Goal: Task Accomplishment & Management: Complete application form

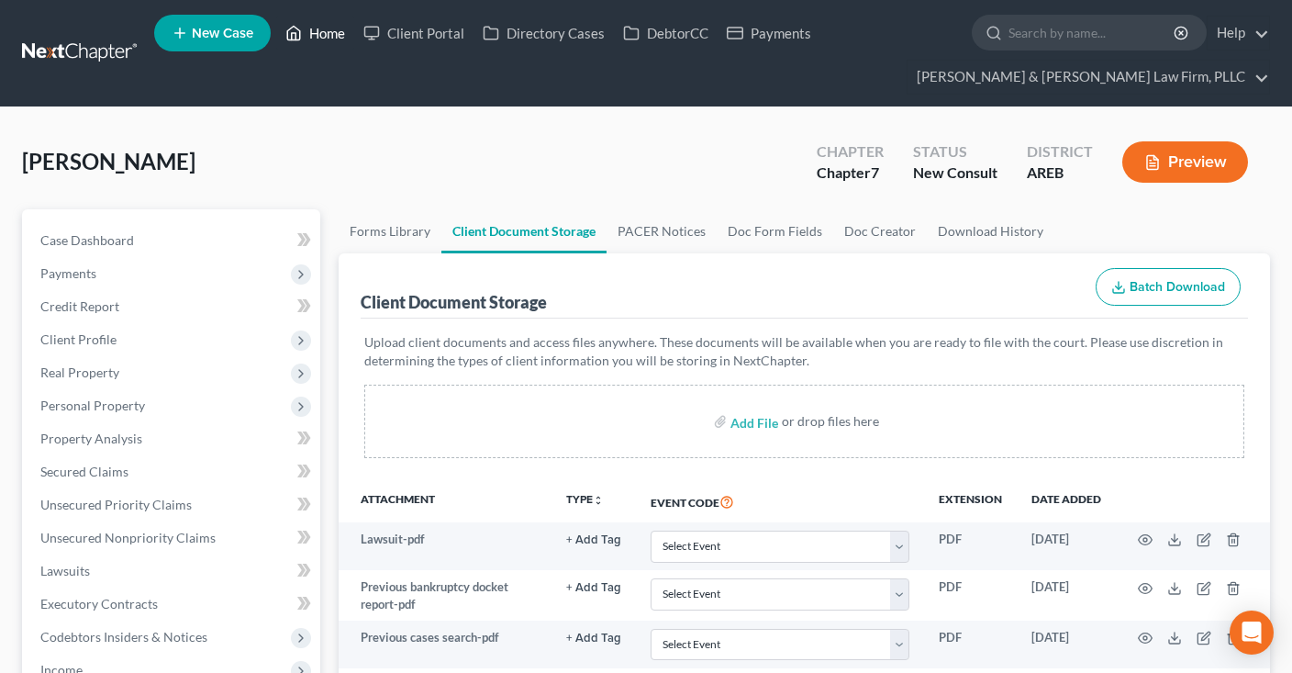
click at [314, 23] on link "Home" at bounding box center [315, 33] width 78 height 33
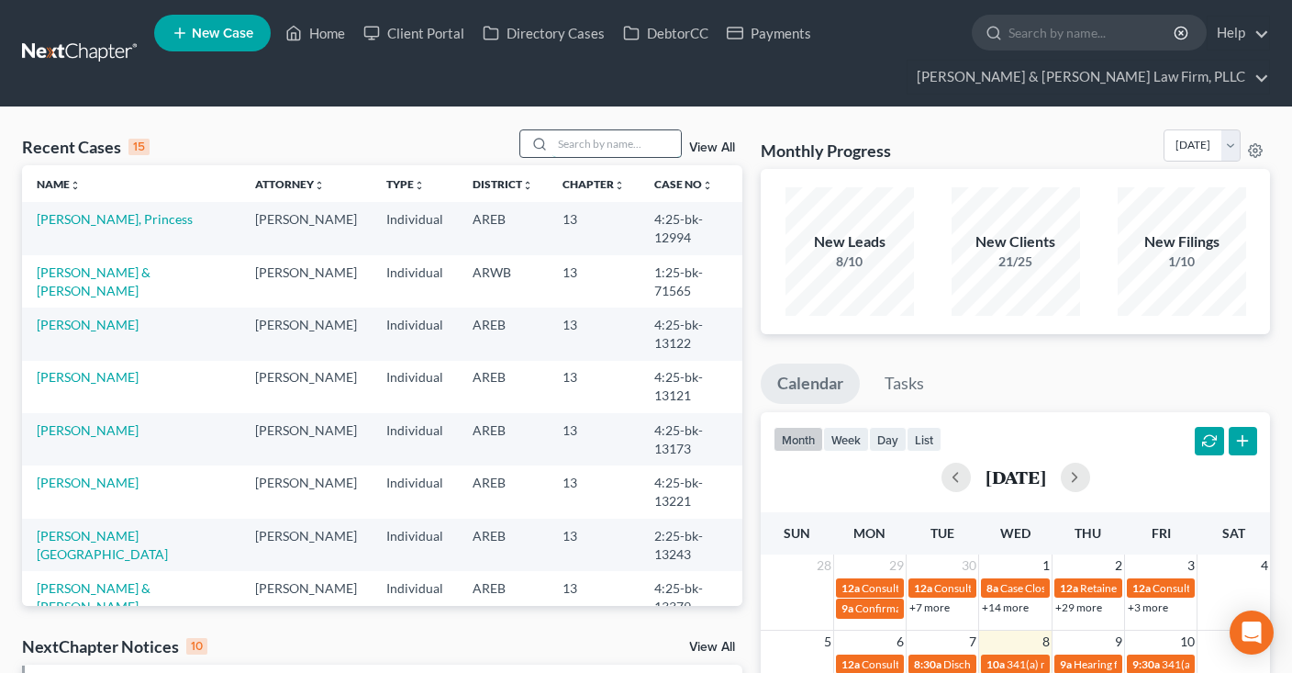
click at [567, 139] on input "search" at bounding box center [616, 143] width 128 height 27
type input "[PERSON_NAME]"
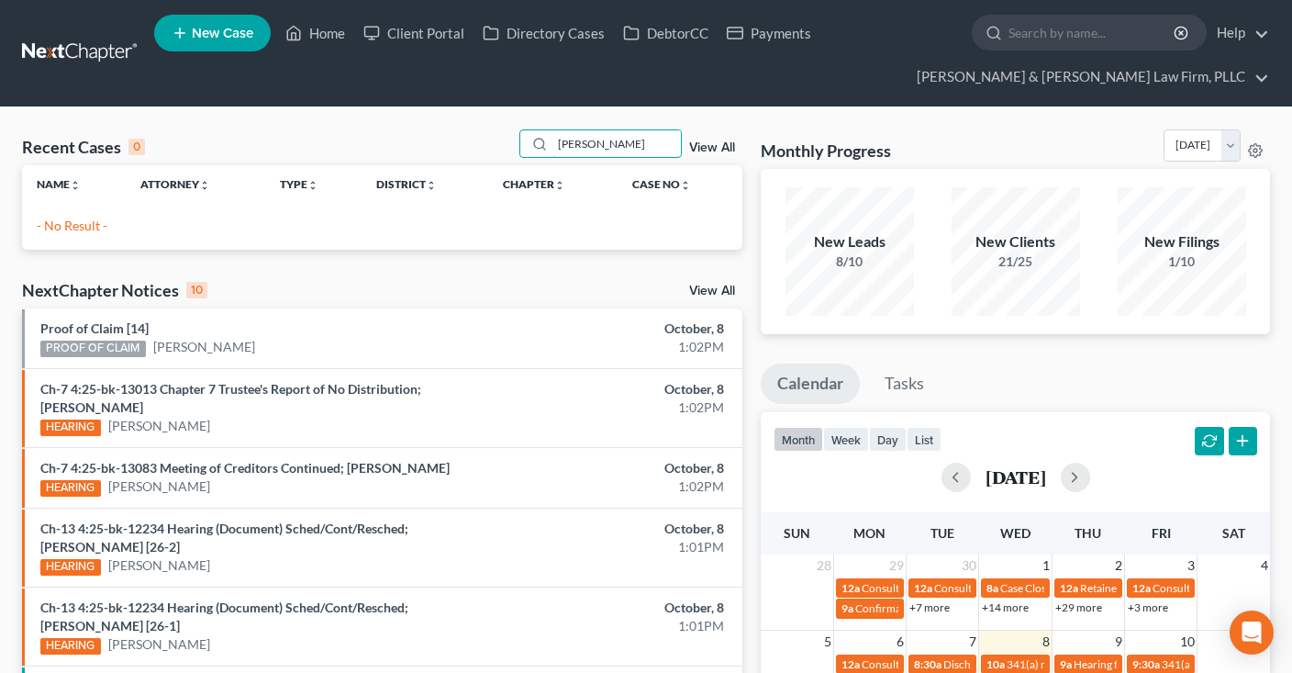
drag, startPoint x: 626, startPoint y: 146, endPoint x: 389, endPoint y: 151, distance: 236.8
click at [552, 151] on input "[PERSON_NAME]" at bounding box center [616, 143] width 128 height 27
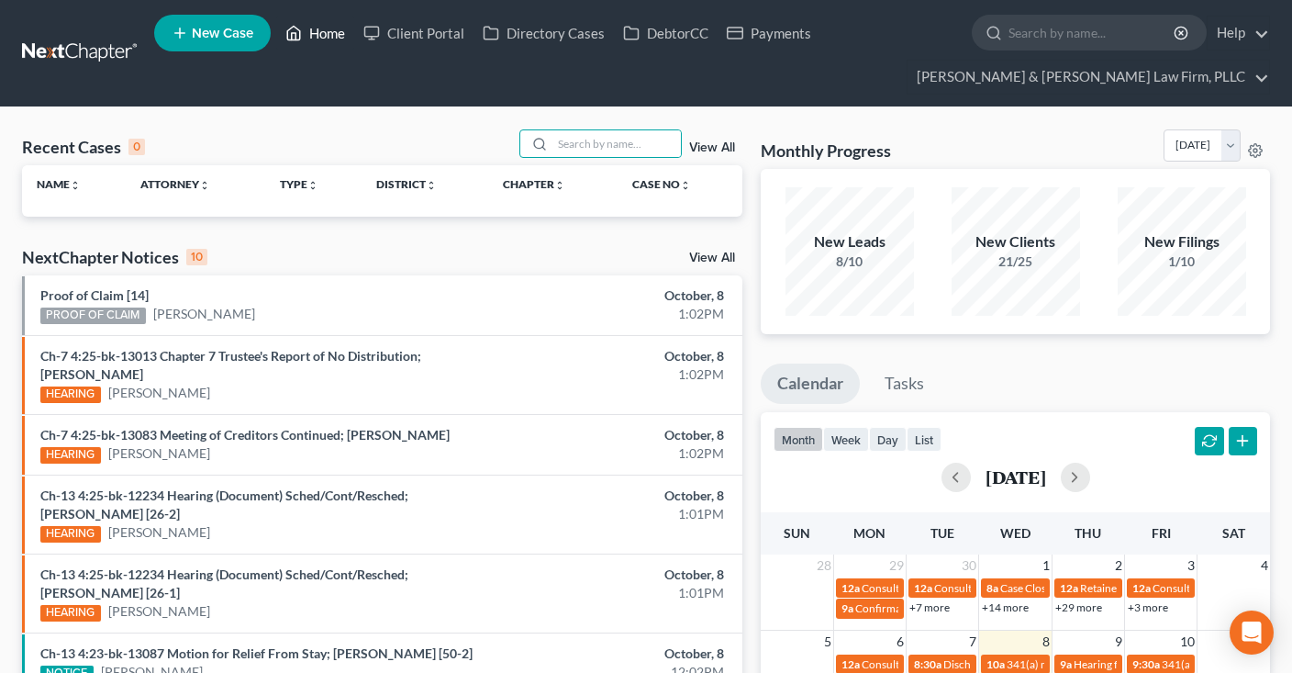
click at [320, 37] on link "Home" at bounding box center [315, 33] width 78 height 33
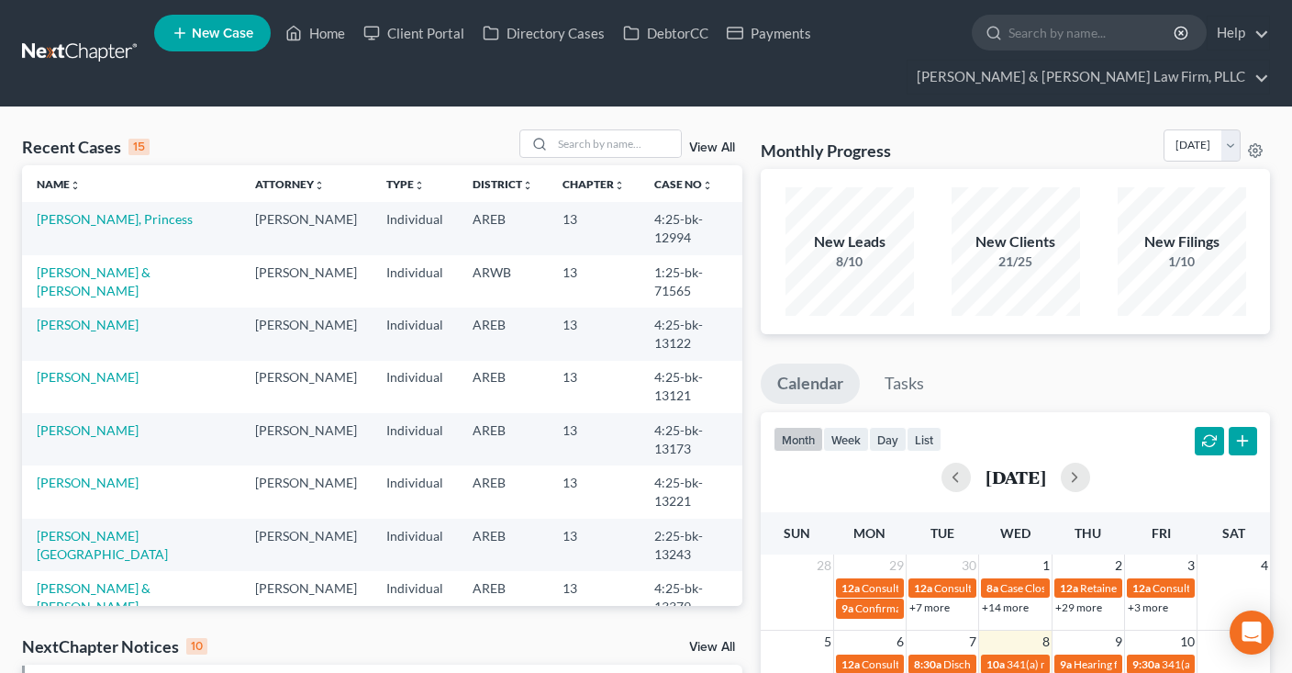
click at [221, 39] on span "New Case" at bounding box center [222, 34] width 61 height 14
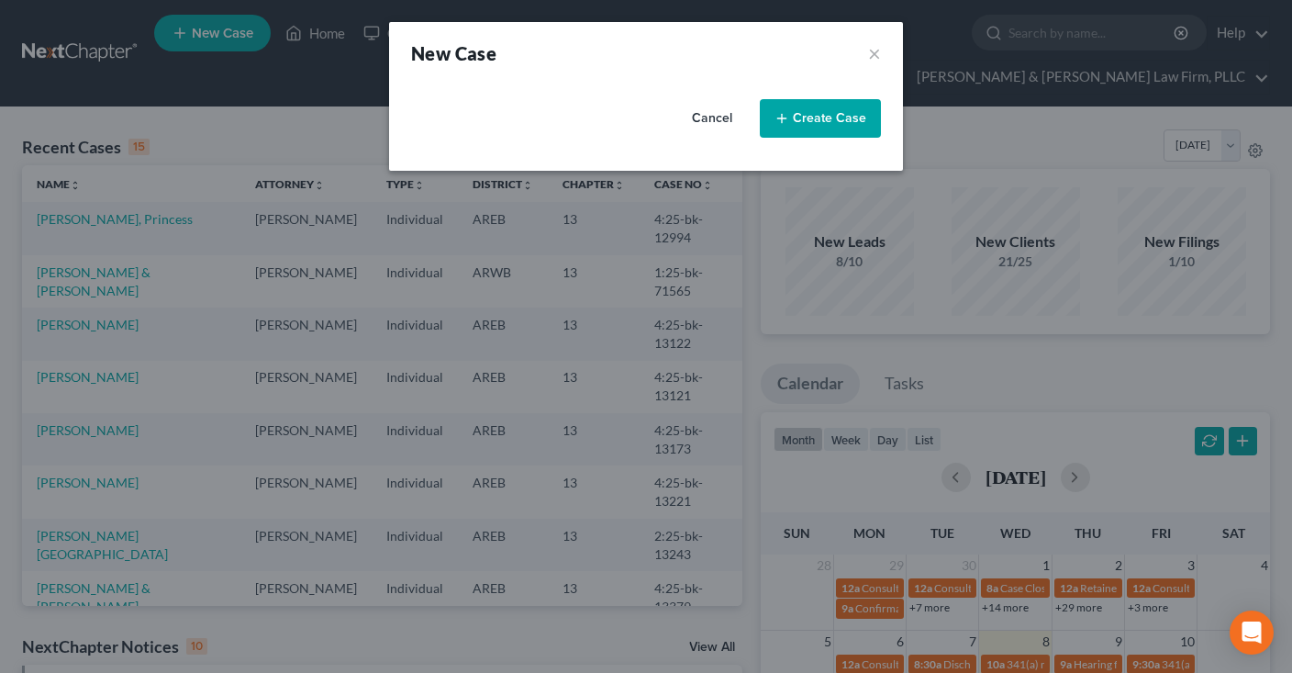
select select "5"
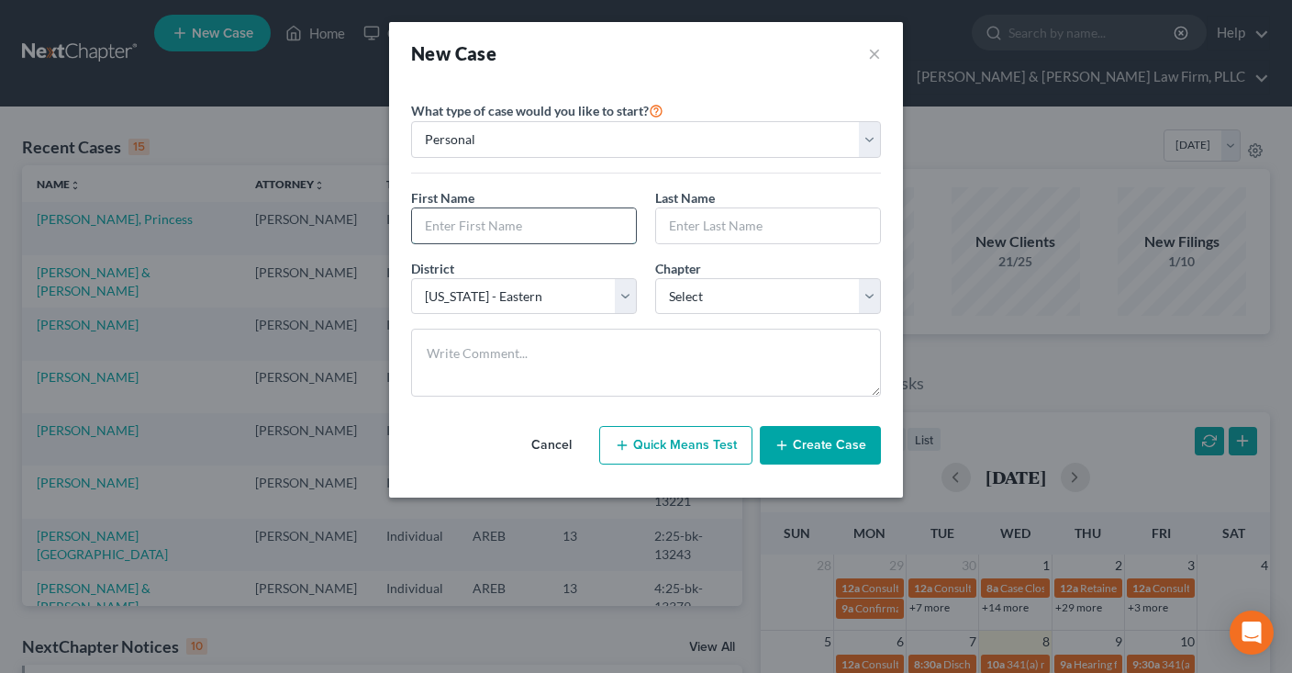
click at [602, 228] on input "text" at bounding box center [524, 225] width 224 height 35
type input "[PERSON_NAME]"
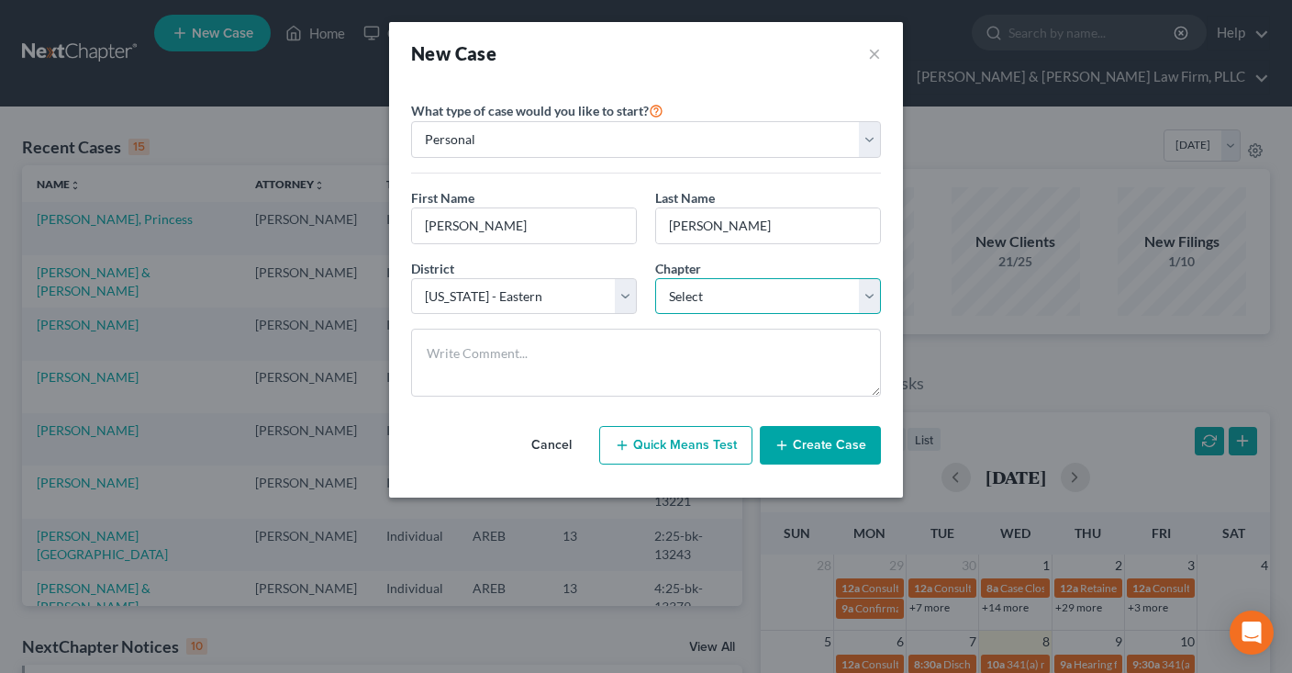
select select "0"
click option "7" at bounding box center [0, 0] width 0 height 0
click at [846, 444] on button "Create Case" at bounding box center [820, 445] width 121 height 39
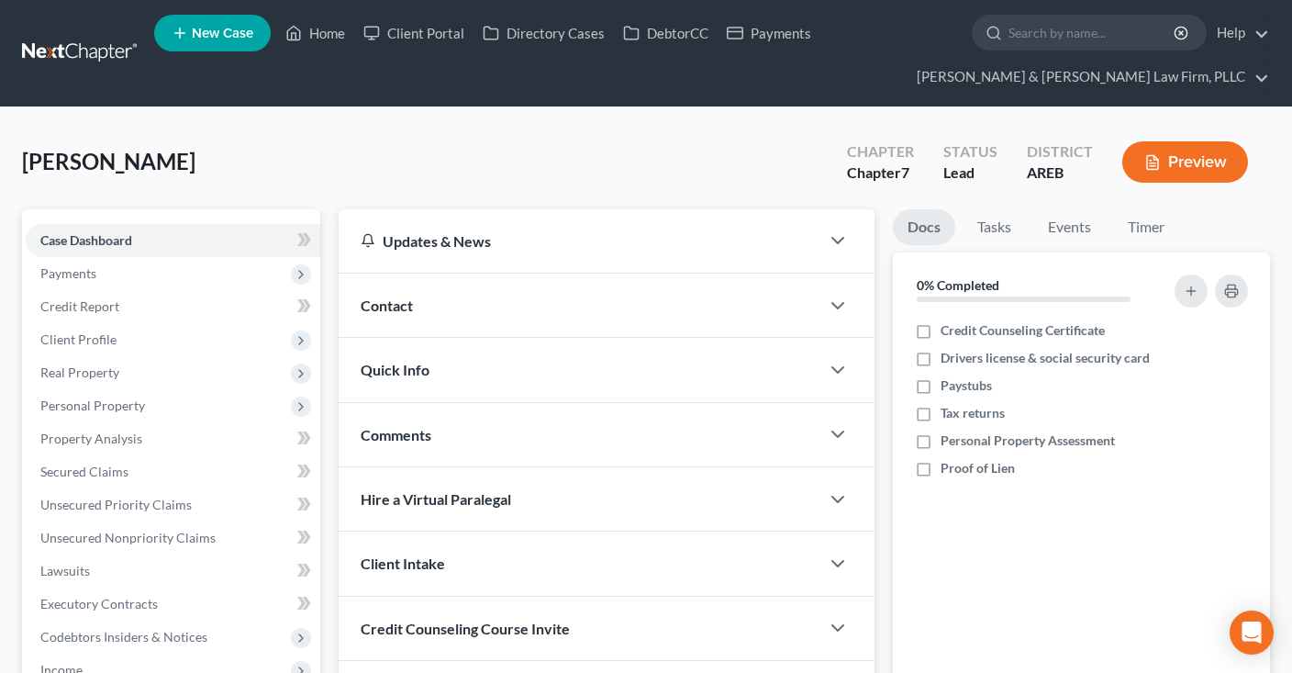
click at [425, 304] on div "Contact" at bounding box center [579, 304] width 481 height 63
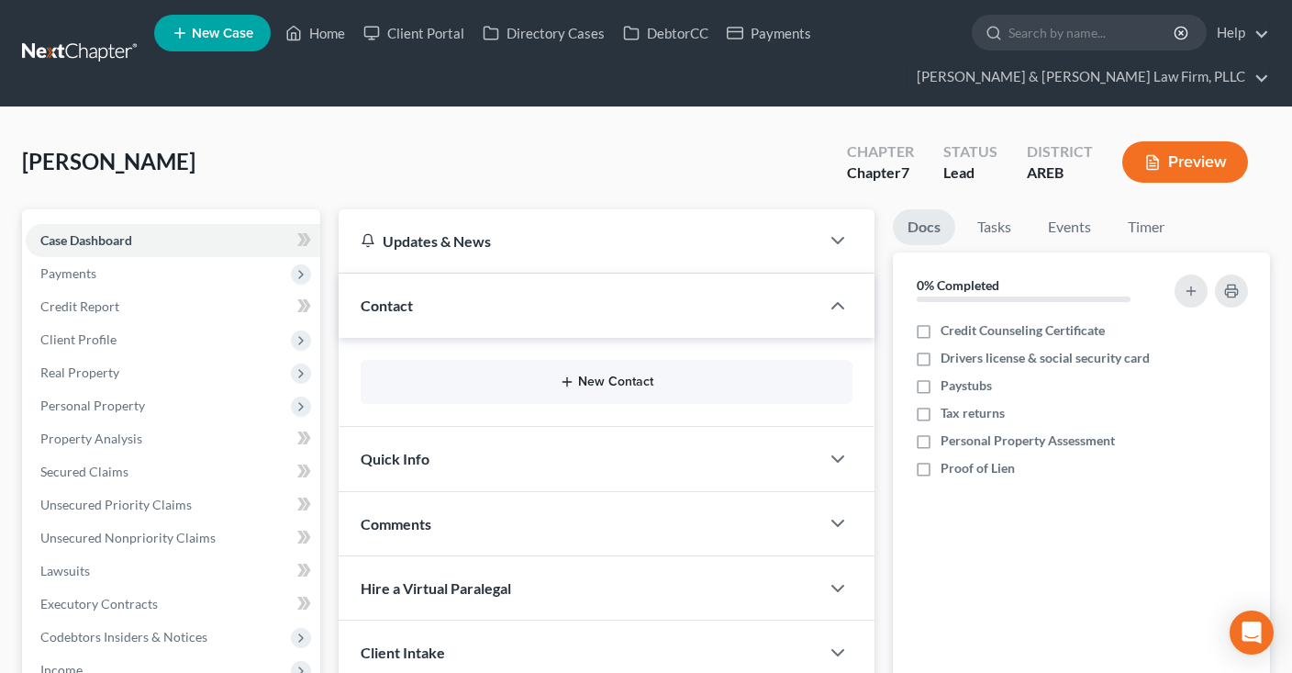
click at [611, 380] on button "New Contact" at bounding box center [606, 381] width 463 height 15
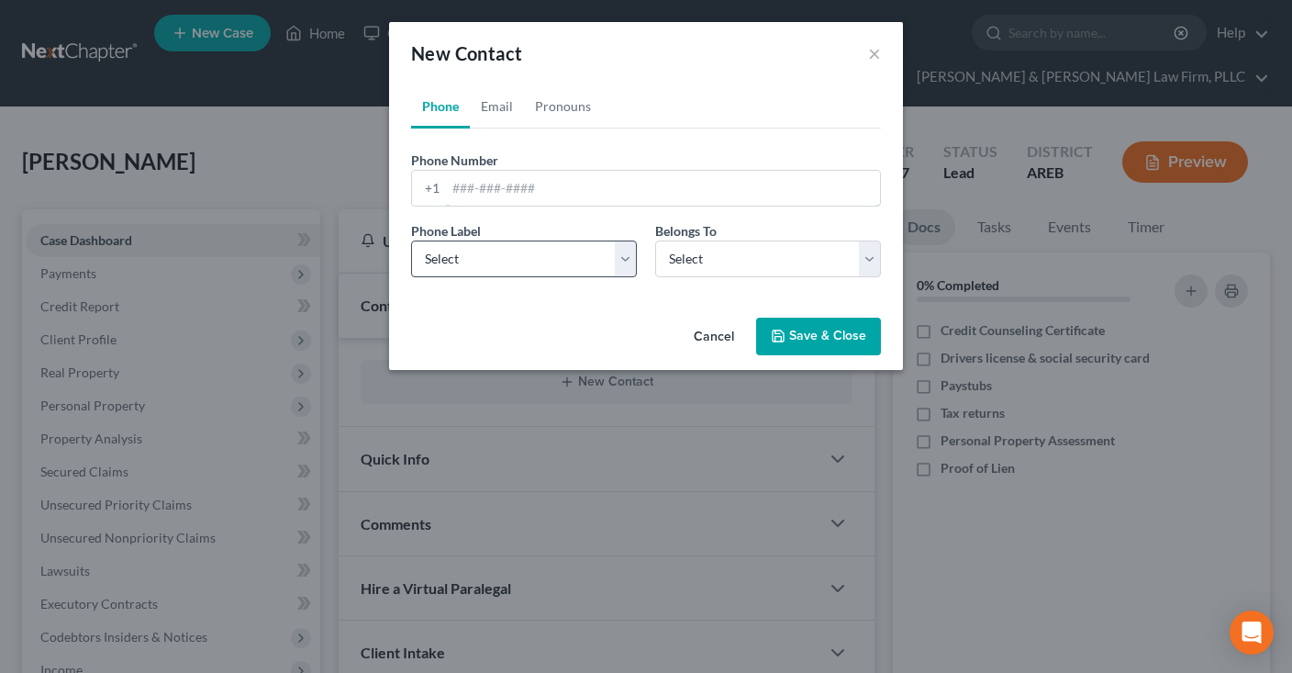
click at [586, 181] on input "tel" at bounding box center [663, 188] width 434 height 35
paste input "[PHONE_NUMBER]"
type input "[PHONE_NUMBER]"
click at [562, 257] on select "Select Mobile Home Work Other" at bounding box center [524, 258] width 226 height 37
select select "0"
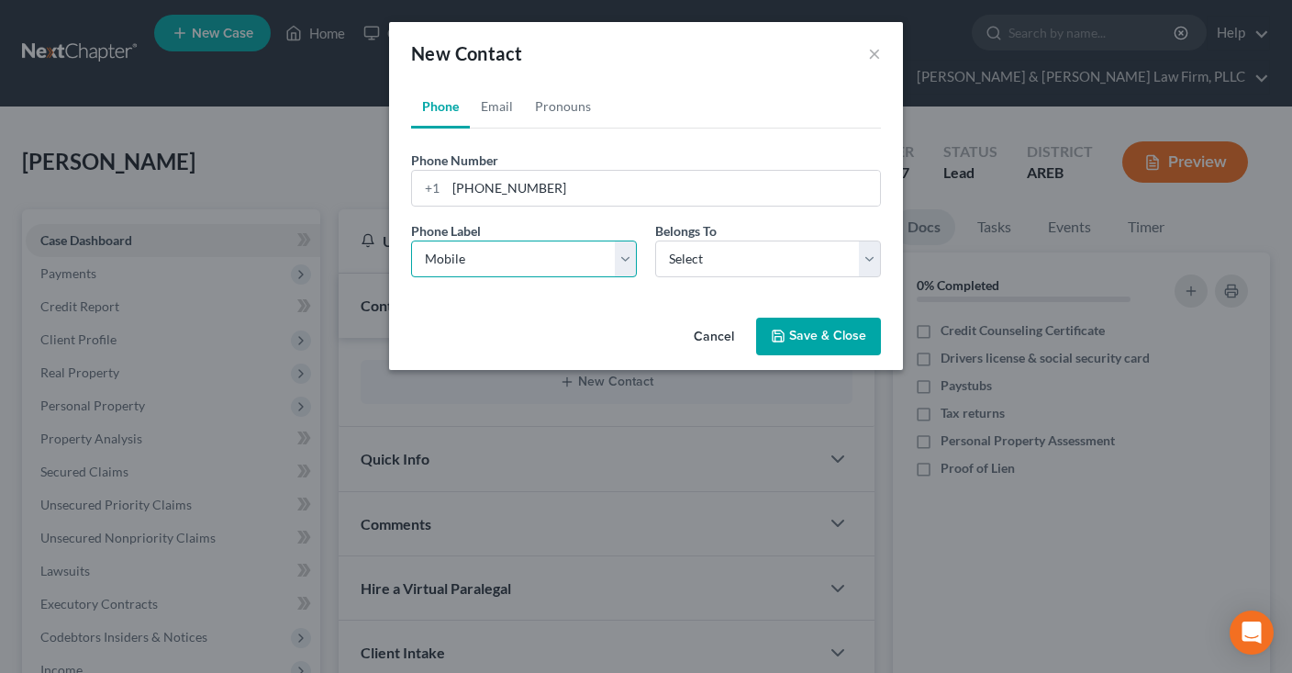
click option "Mobile" at bounding box center [0, 0] width 0 height 0
click at [655, 240] on select "Select Client Other" at bounding box center [768, 258] width 226 height 37
select select "0"
click option "Client" at bounding box center [0, 0] width 0 height 0
click at [498, 113] on link "Email" at bounding box center [497, 106] width 54 height 44
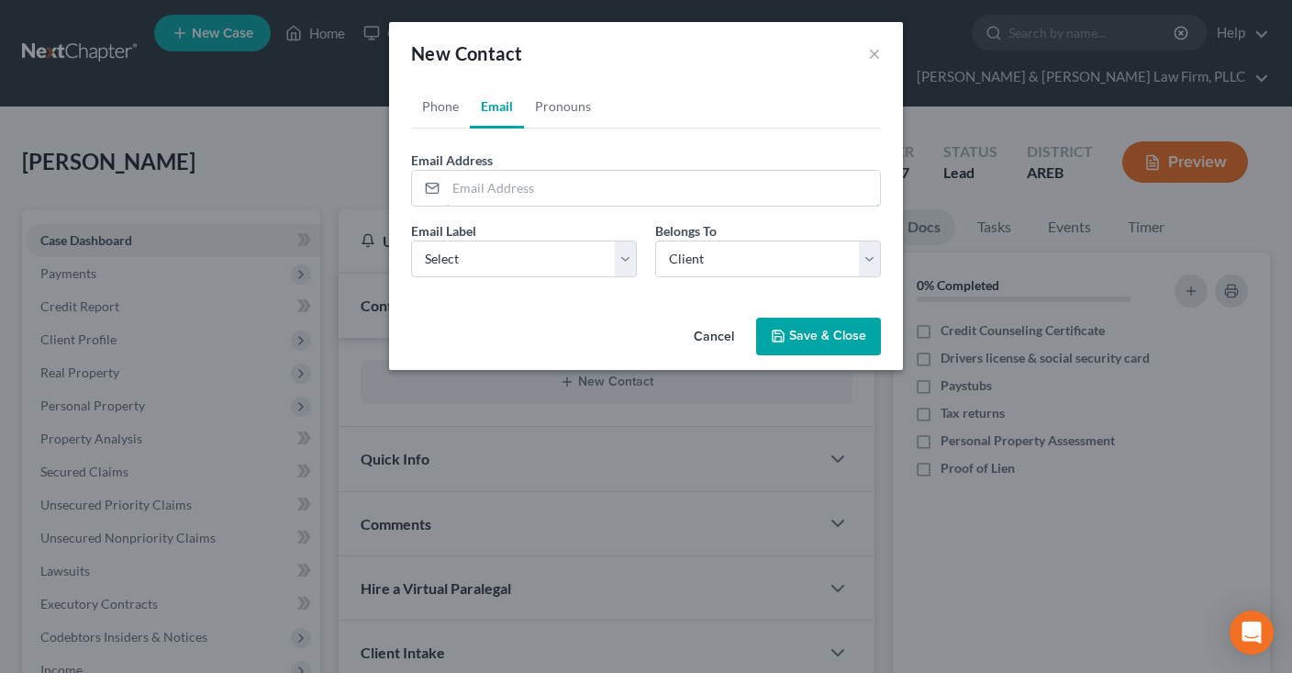
click at [516, 188] on input "email" at bounding box center [663, 188] width 434 height 35
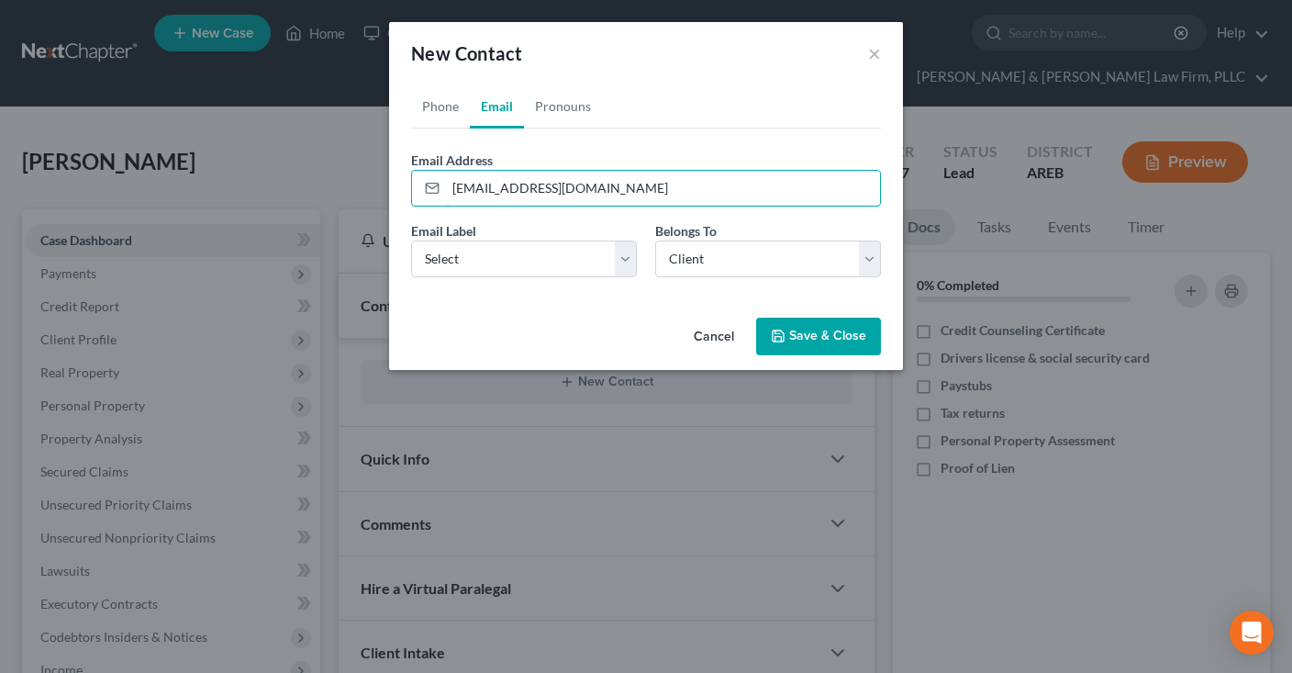
type input "[EMAIL_ADDRESS][DOMAIN_NAME]"
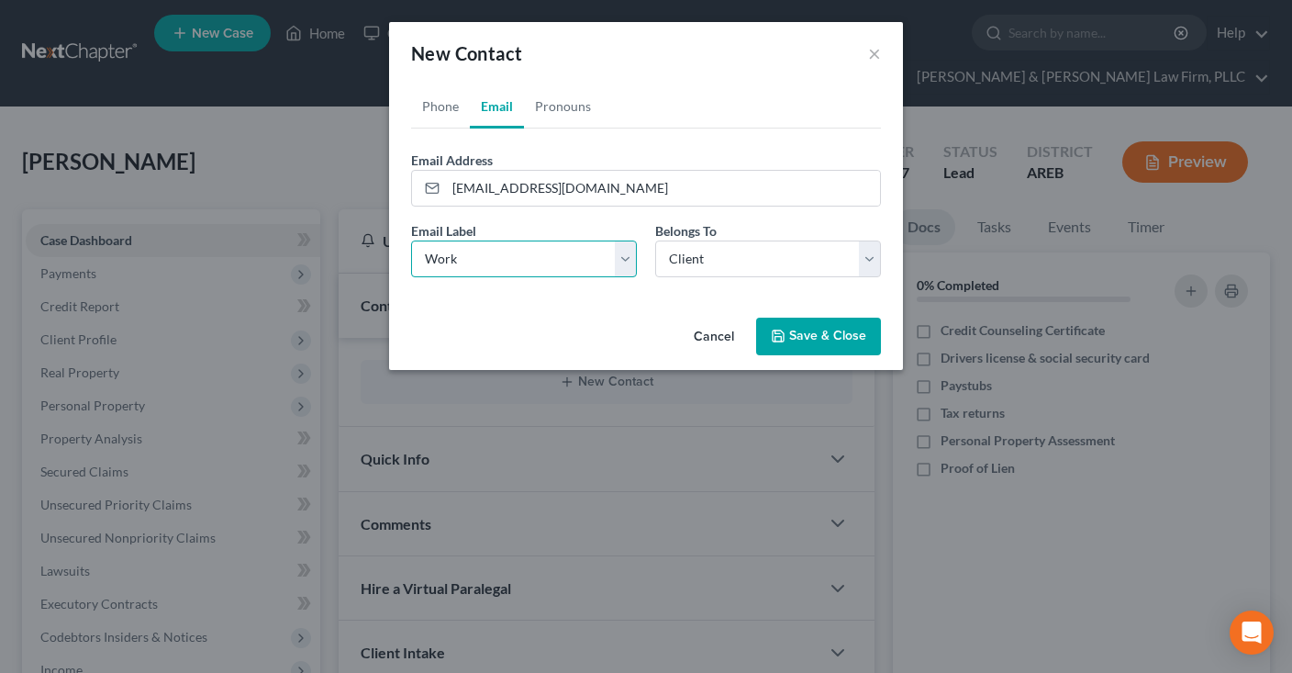
select select "0"
click at [556, 105] on link "Pronouns" at bounding box center [563, 106] width 78 height 44
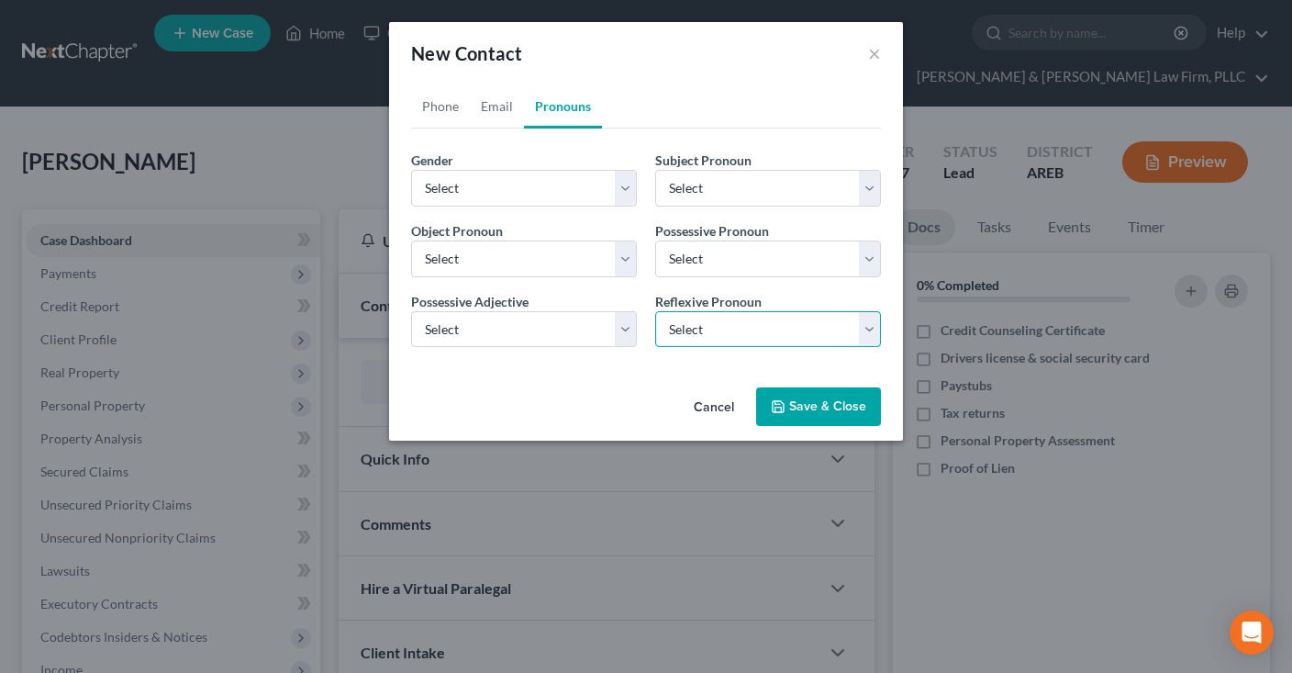
click at [655, 311] on select "Select Himself Herself Themselves Themselves" at bounding box center [768, 329] width 226 height 37
drag, startPoint x: 795, startPoint y: 339, endPoint x: 839, endPoint y: 404, distance: 78.7
click at [582, 395] on div "Cancel Save & Close" at bounding box center [646, 410] width 514 height 61
click at [841, 391] on button "Save & Close" at bounding box center [818, 406] width 125 height 39
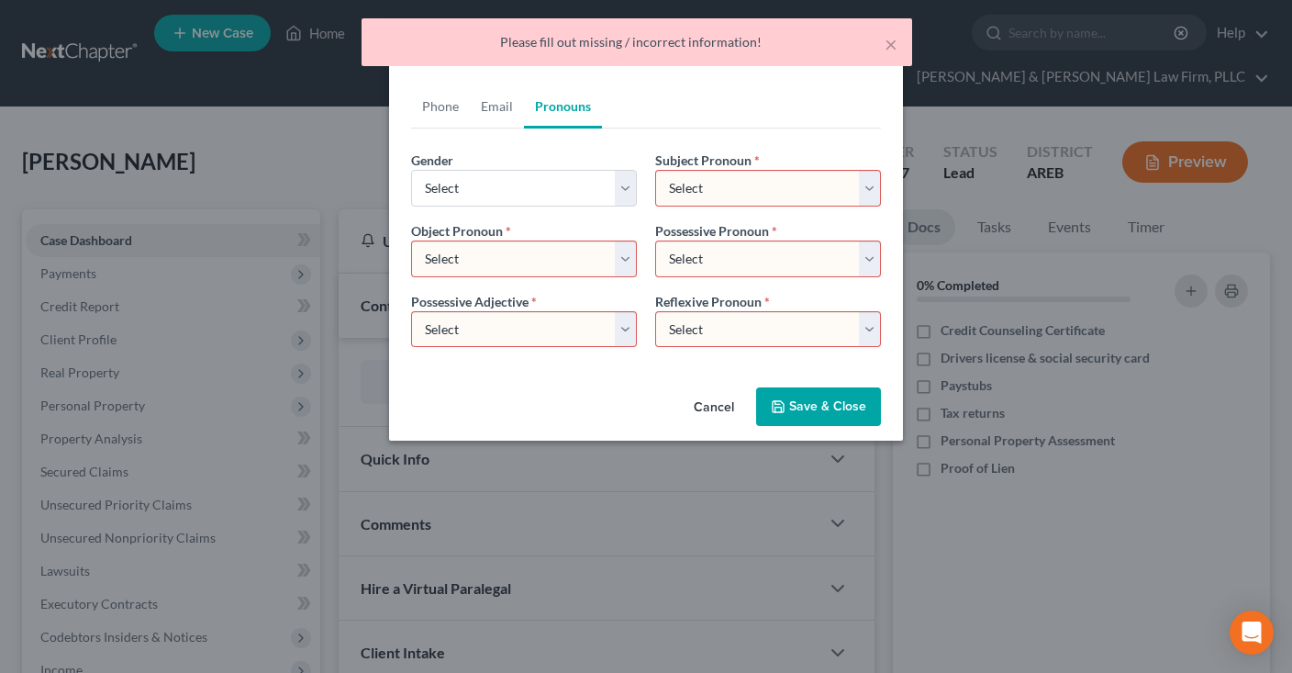
click at [839, 404] on button "Save & Close" at bounding box center [818, 406] width 125 height 39
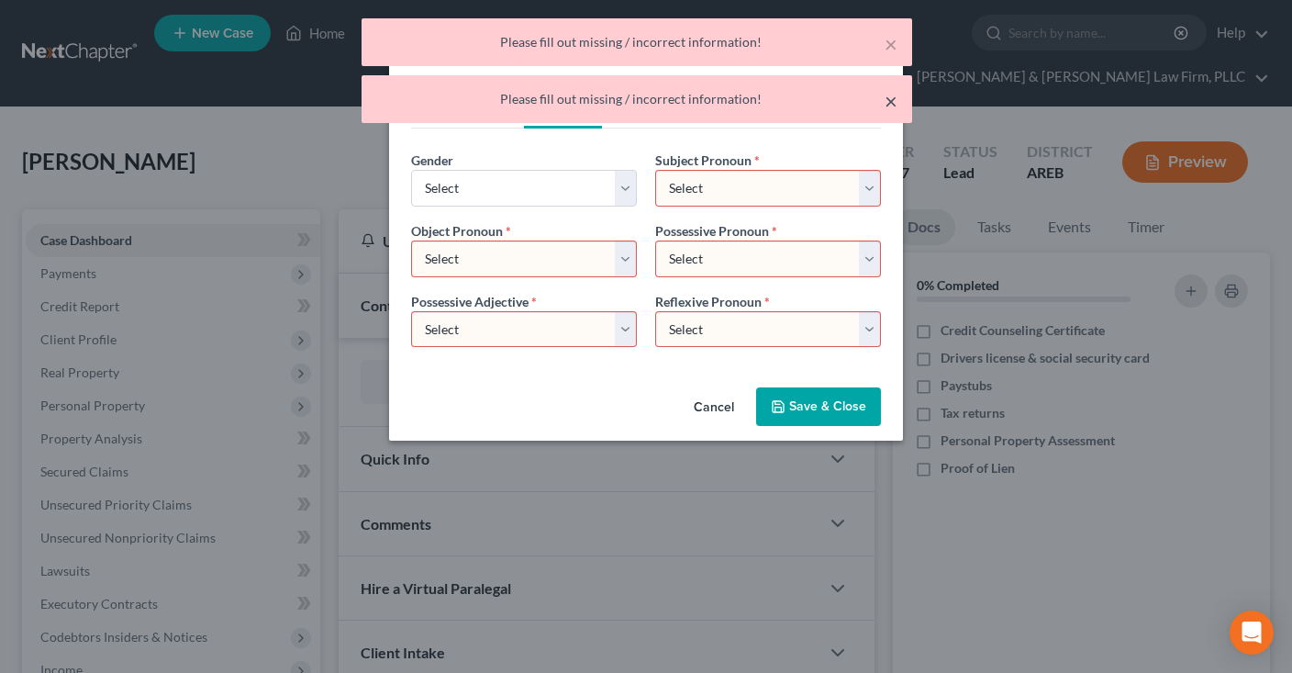
click at [887, 100] on button "×" at bounding box center [891, 101] width 13 height 22
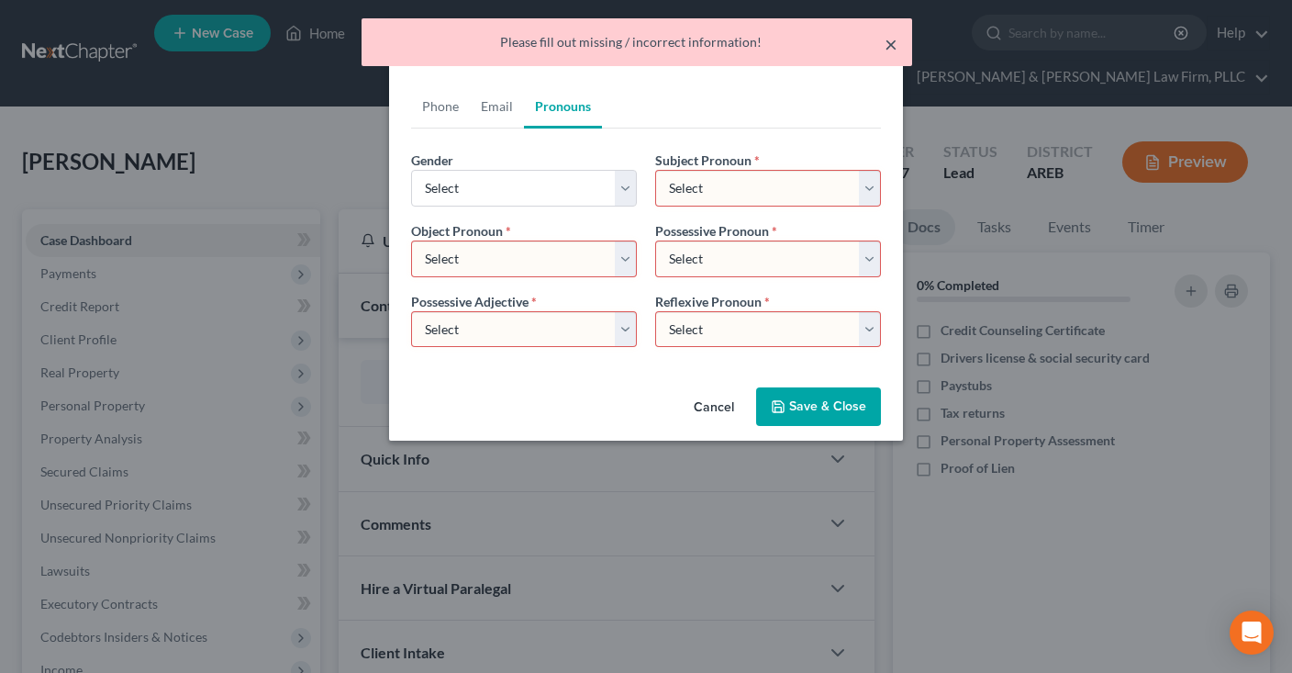
click at [895, 39] on button "×" at bounding box center [891, 44] width 13 height 22
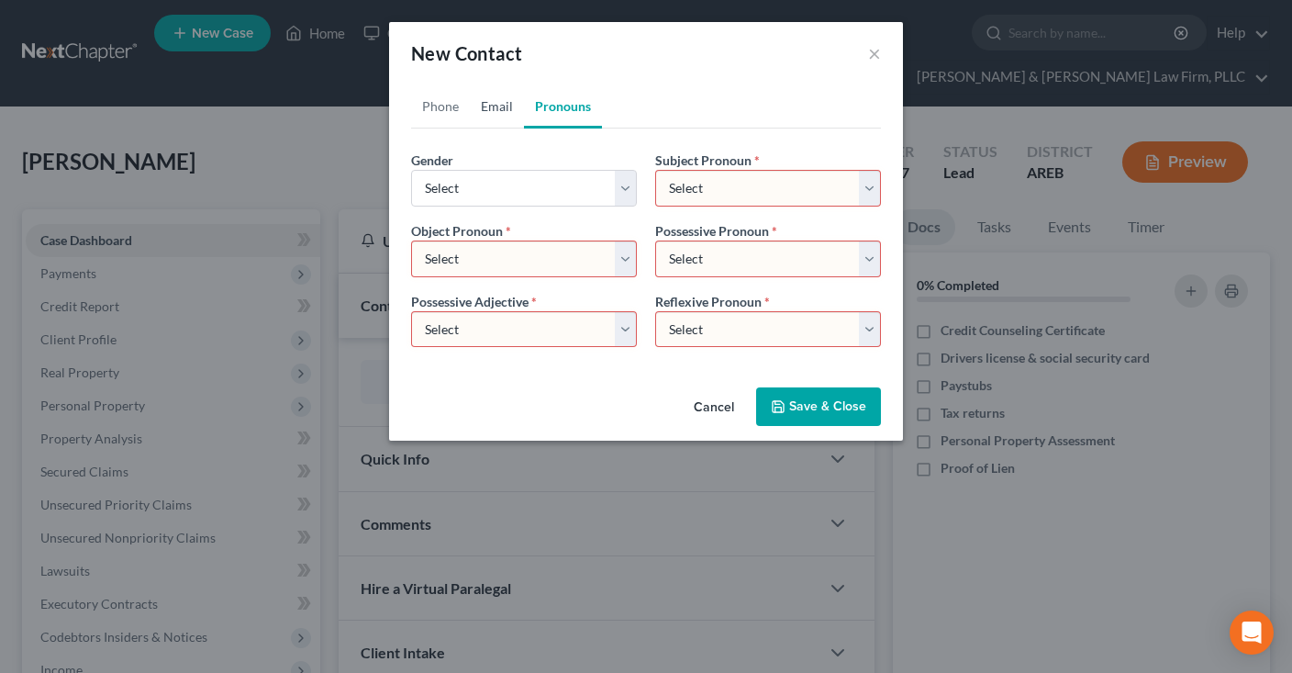
drag, startPoint x: 511, startPoint y: 110, endPoint x: 576, endPoint y: 175, distance: 92.1
click at [510, 109] on link "Email" at bounding box center [497, 106] width 54 height 44
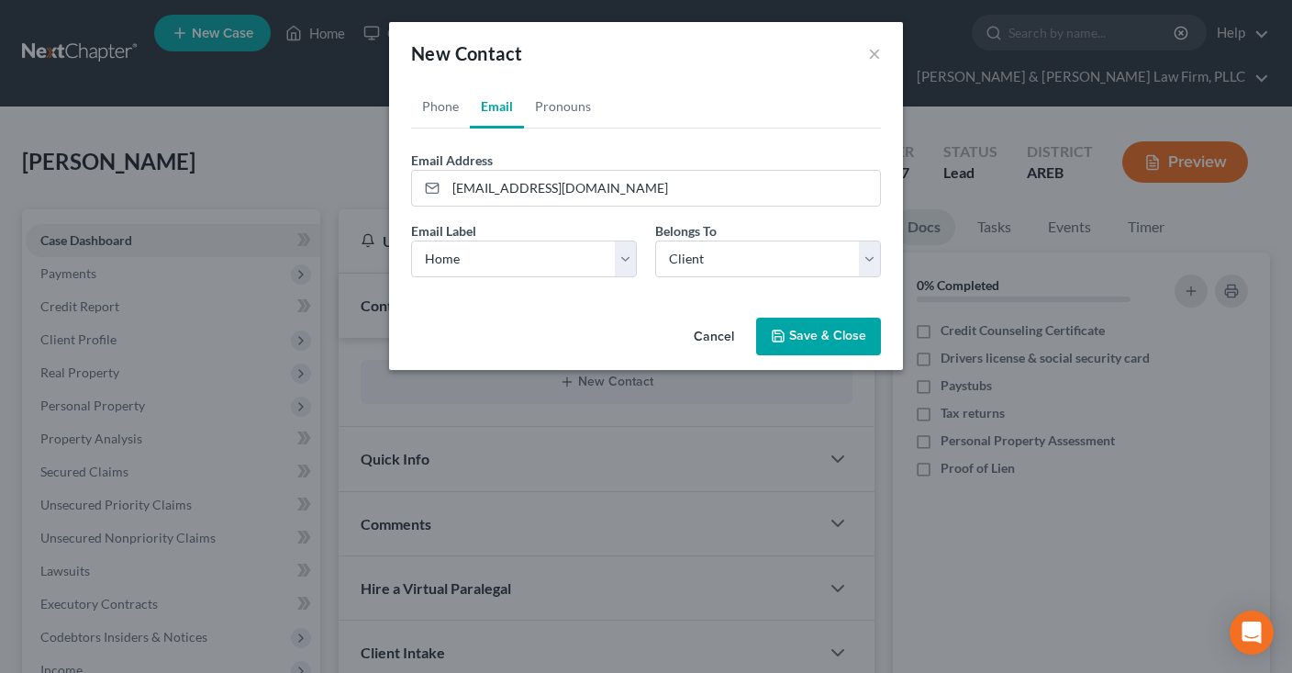
click at [863, 337] on button "Save & Close" at bounding box center [818, 337] width 125 height 39
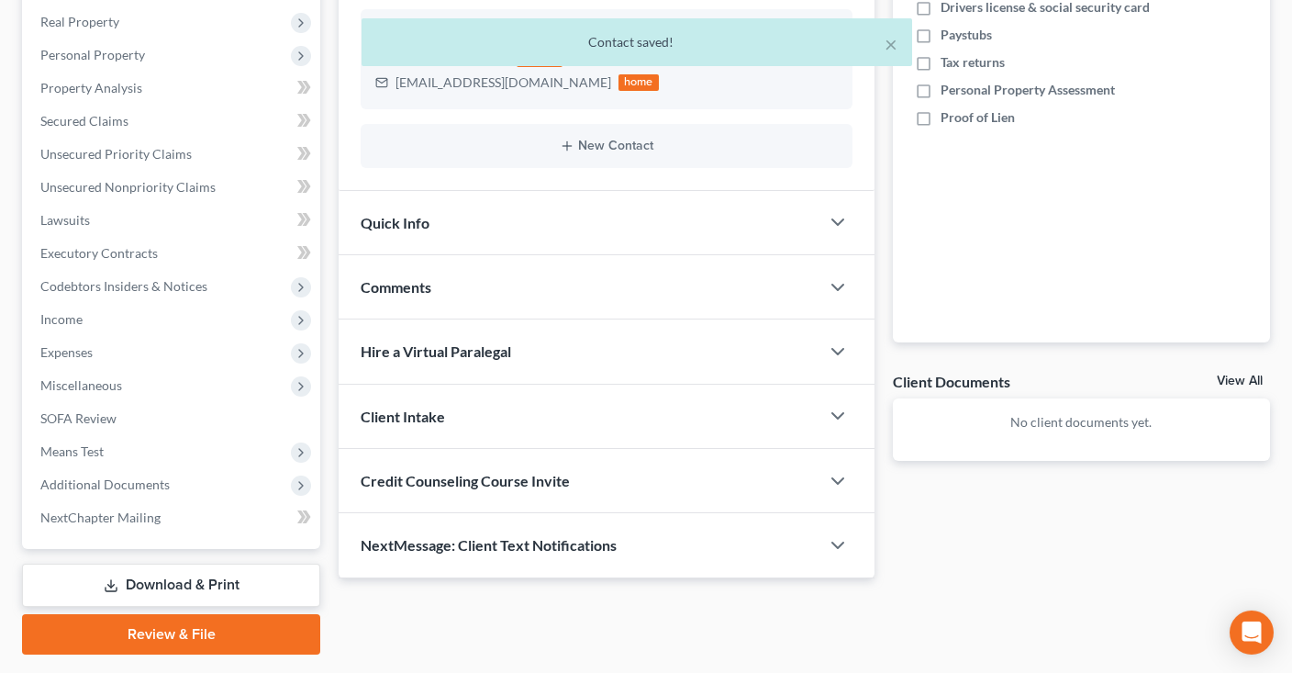
scroll to position [387, 0]
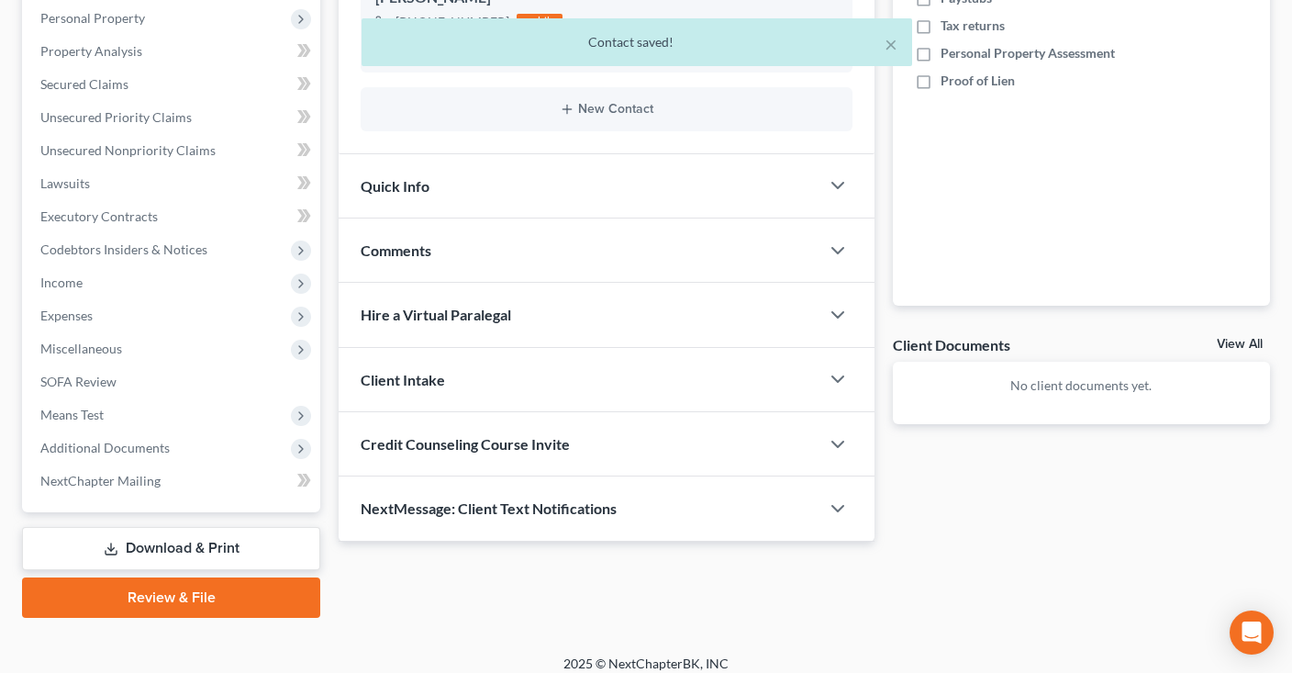
click at [600, 180] on div "Quick Info" at bounding box center [579, 185] width 481 height 63
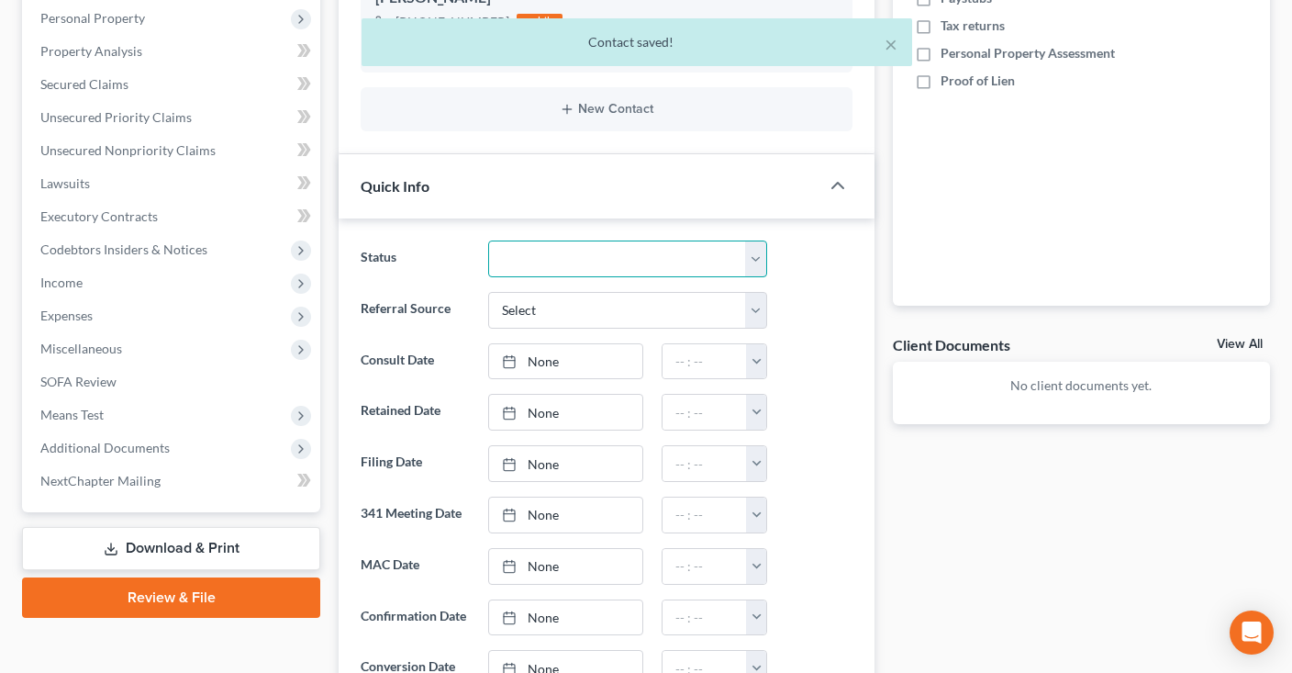
click at [488, 240] on select "Awaiting 341 Chapter 7 - Attended Meeting Confirmed Discharged Dismissed New Co…" at bounding box center [627, 258] width 279 height 37
select select "5"
click option "New Consult" at bounding box center [0, 0] width 0 height 0
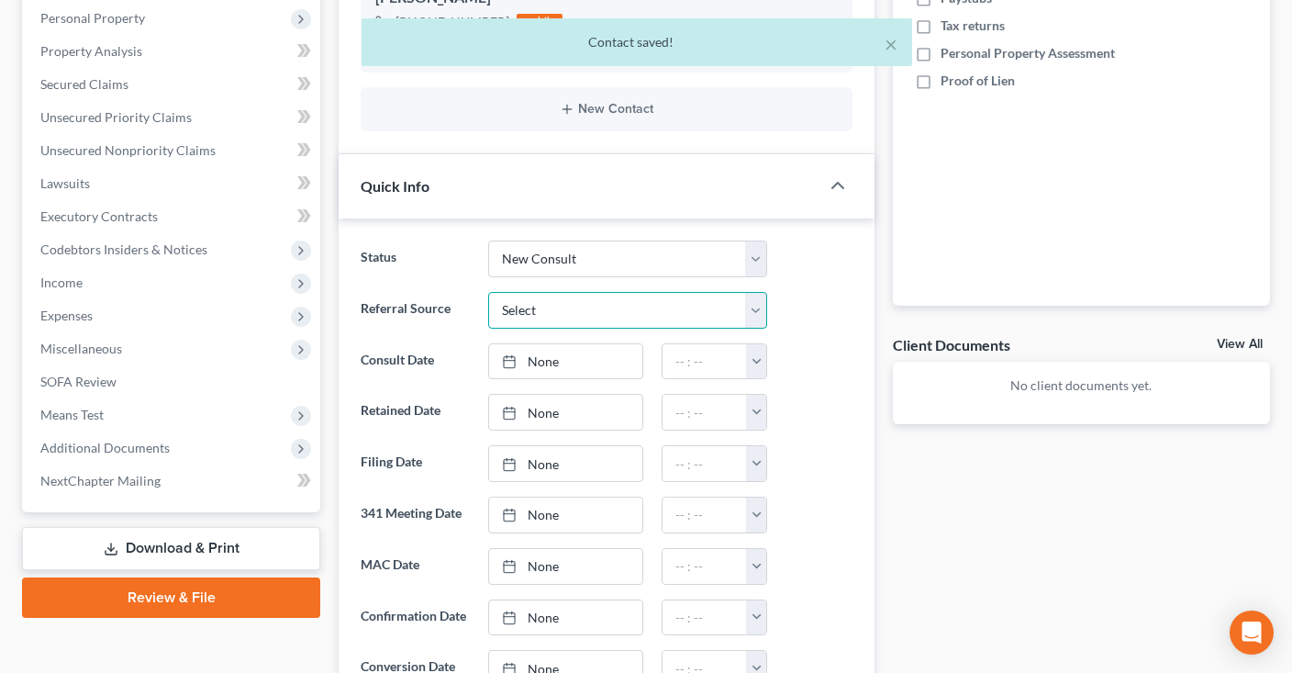
click at [488, 292] on select "Select Word Of Mouth Previous Clients Direct Mail Website Google Search Modern …" at bounding box center [627, 310] width 279 height 37
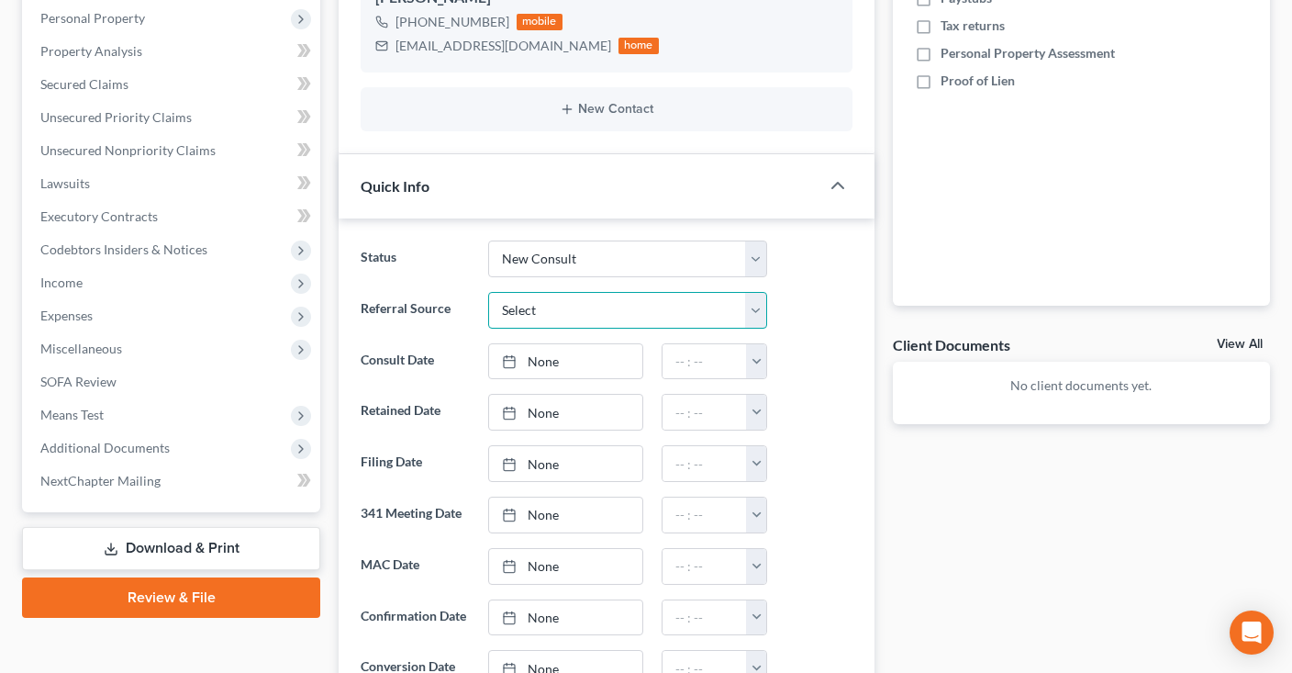
select select "2"
click option "Direct Mail" at bounding box center [0, 0] width 0 height 0
click at [597, 372] on link "None" at bounding box center [565, 361] width 153 height 35
type input "[DATE]"
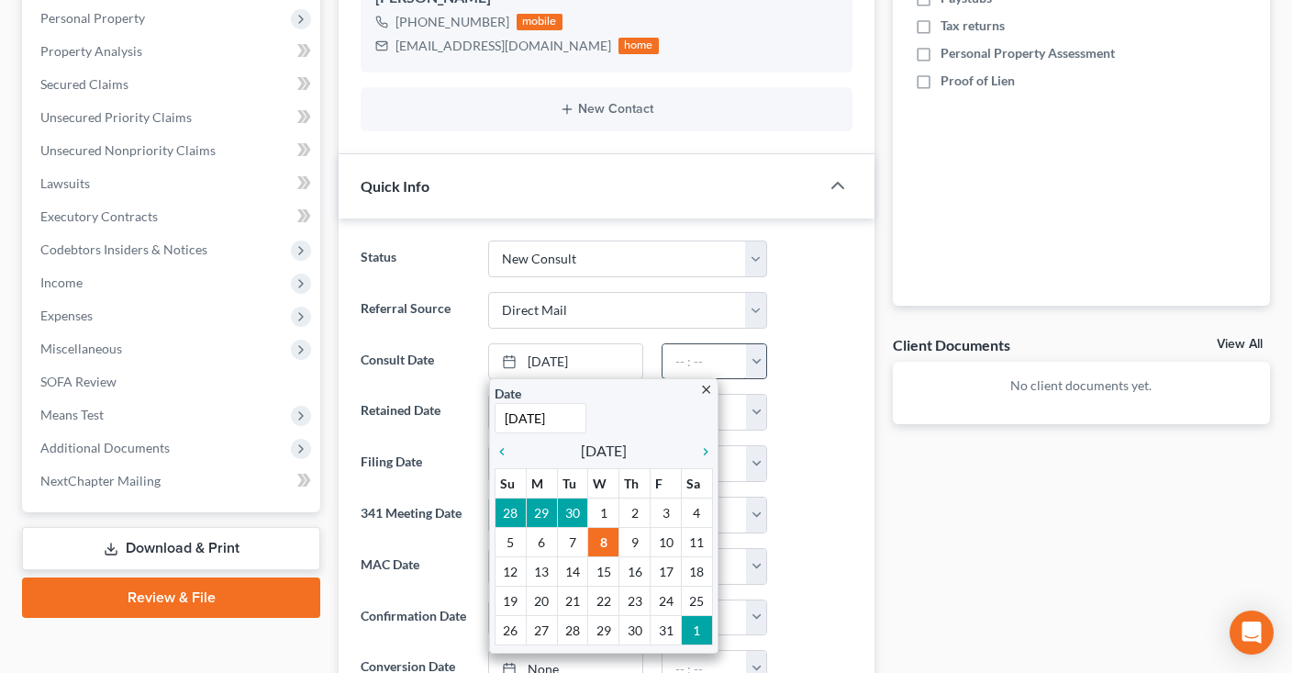
click at [698, 365] on input "text" at bounding box center [705, 361] width 84 height 35
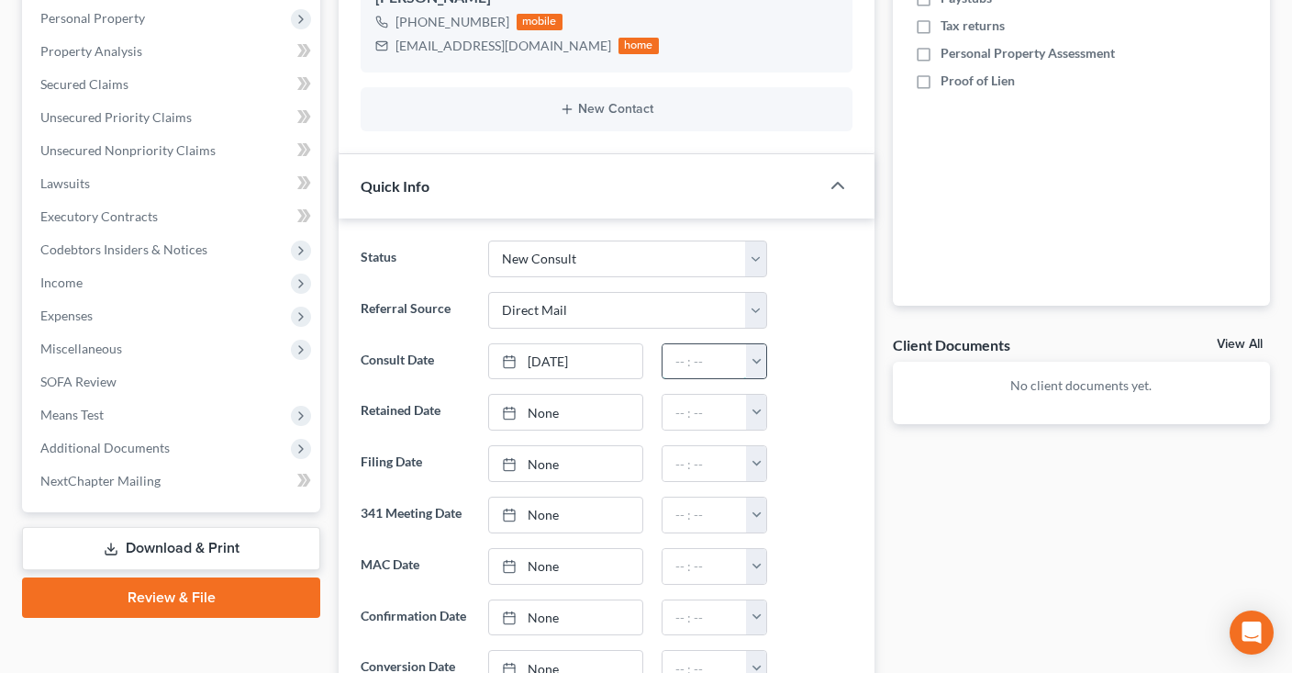
click at [706, 357] on input "text" at bounding box center [705, 361] width 84 height 35
type input "1:00pm"
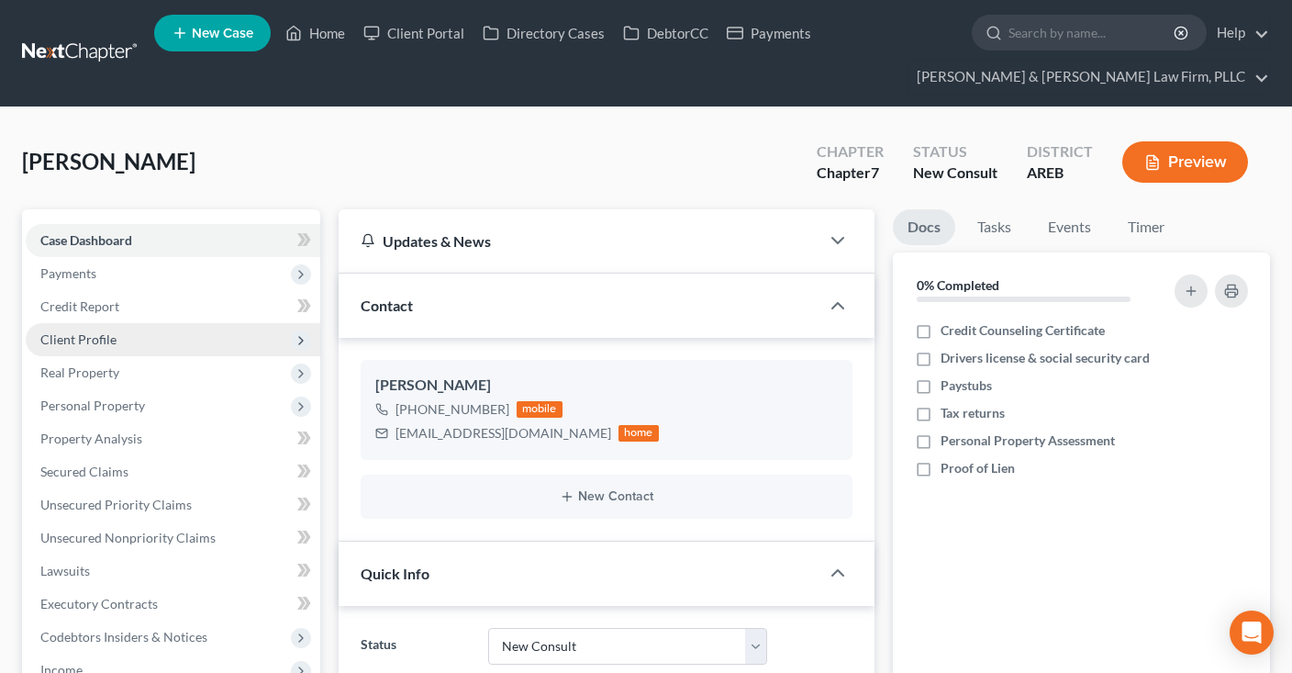
drag, startPoint x: 102, startPoint y: 327, endPoint x: 202, endPoint y: 340, distance: 101.0
click at [102, 328] on span "Client Profile" at bounding box center [173, 339] width 295 height 33
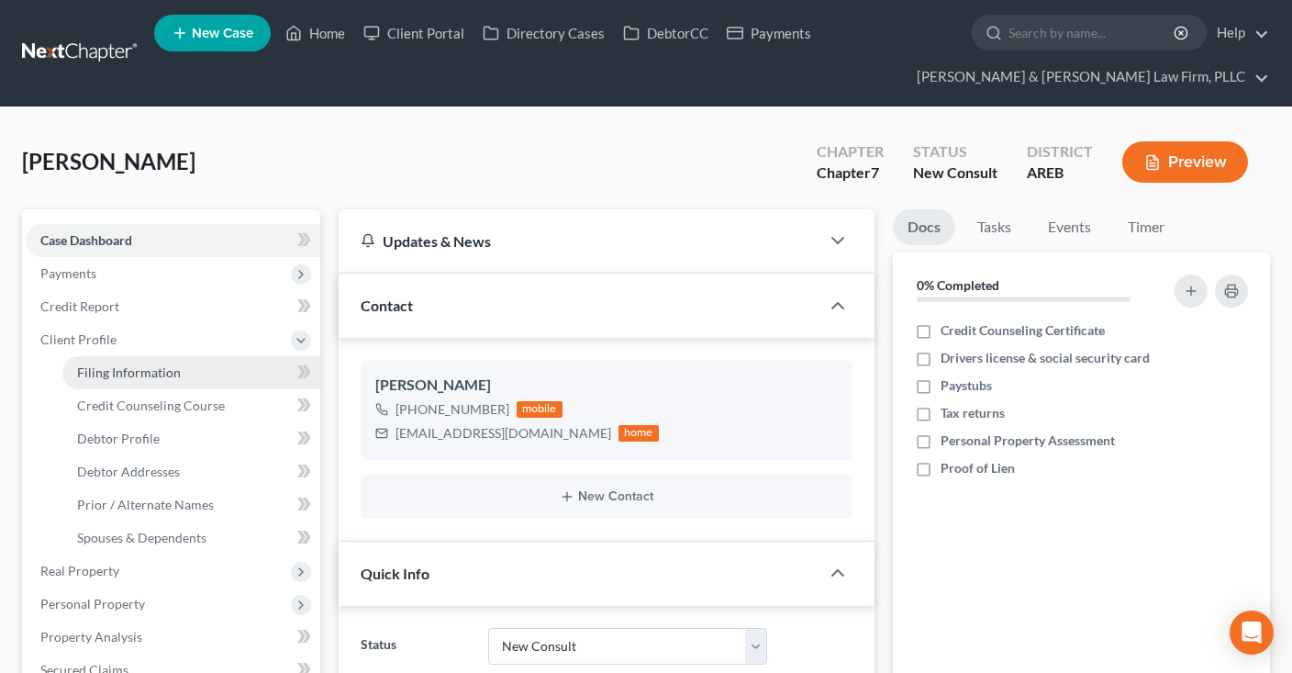
click at [165, 374] on span "Filing Information" at bounding box center [129, 372] width 104 height 16
select select "1"
select select "0"
select select "5"
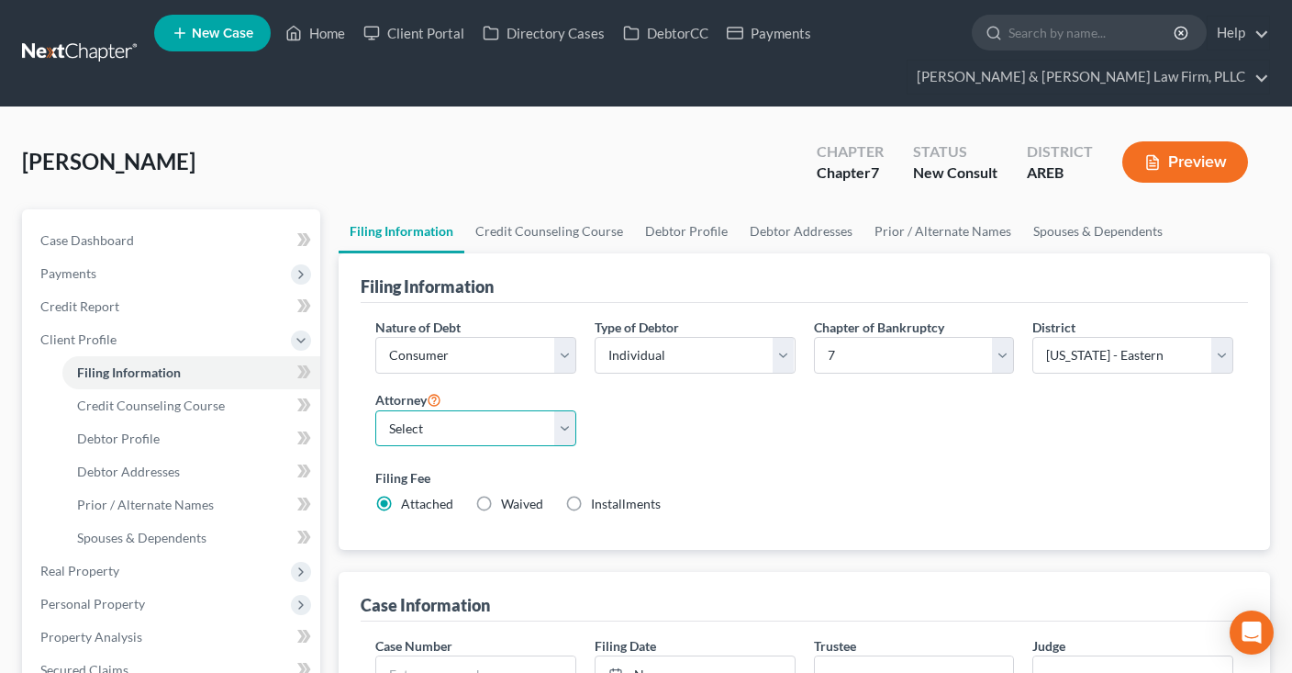
click at [375, 410] on select "Select [PERSON_NAME] - AREB [PERSON_NAME] - ARWB [PERSON_NAME] - AREB [PERSON_N…" at bounding box center [475, 428] width 201 height 37
select select "2"
click option "[PERSON_NAME] - AREB" at bounding box center [0, 0] width 0 height 0
click at [831, 435] on div "Nature of Debt Select Business Consumer Other Nature of Business Select Clearin…" at bounding box center [804, 423] width 876 height 211
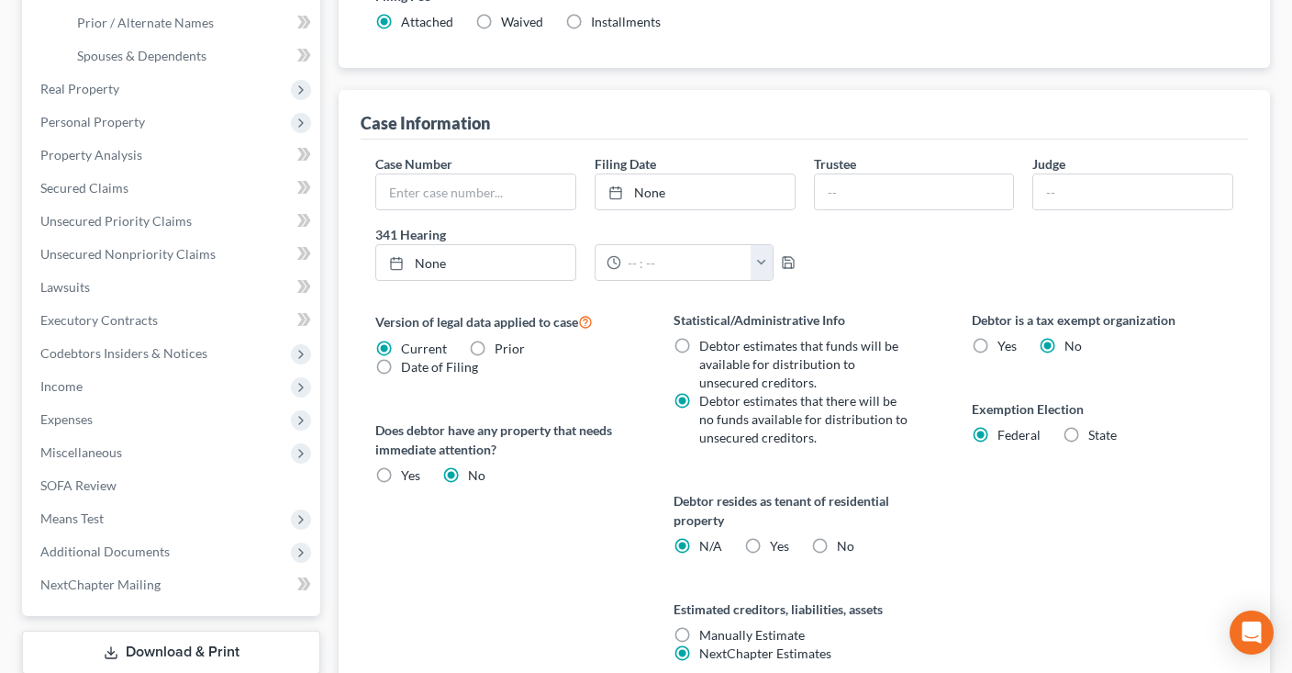
scroll to position [581, 0]
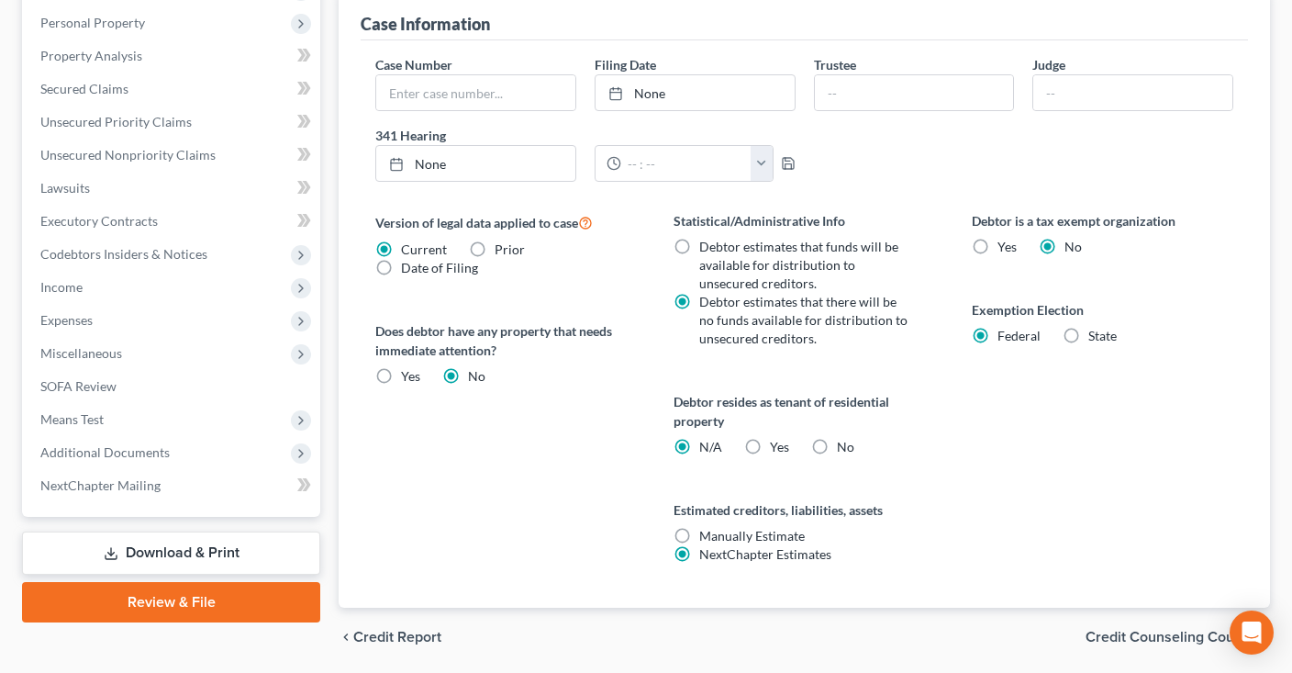
click at [837, 445] on label "No" at bounding box center [845, 447] width 17 height 18
click at [844, 445] on input "No" at bounding box center [850, 444] width 12 height 12
radio input "true"
radio input "false"
click at [984, 432] on div "Debtor is a tax exempt organization Yes No Exemption Election Federal State" at bounding box center [1103, 409] width 298 height 396
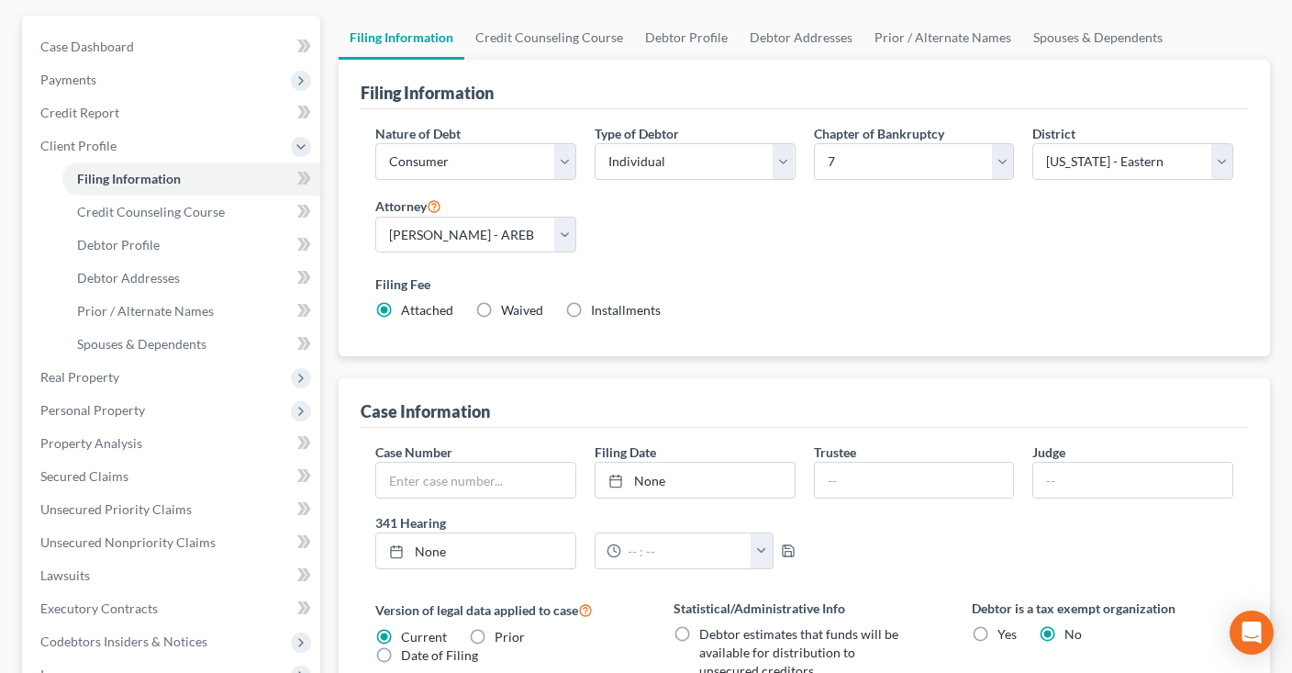
scroll to position [0, 0]
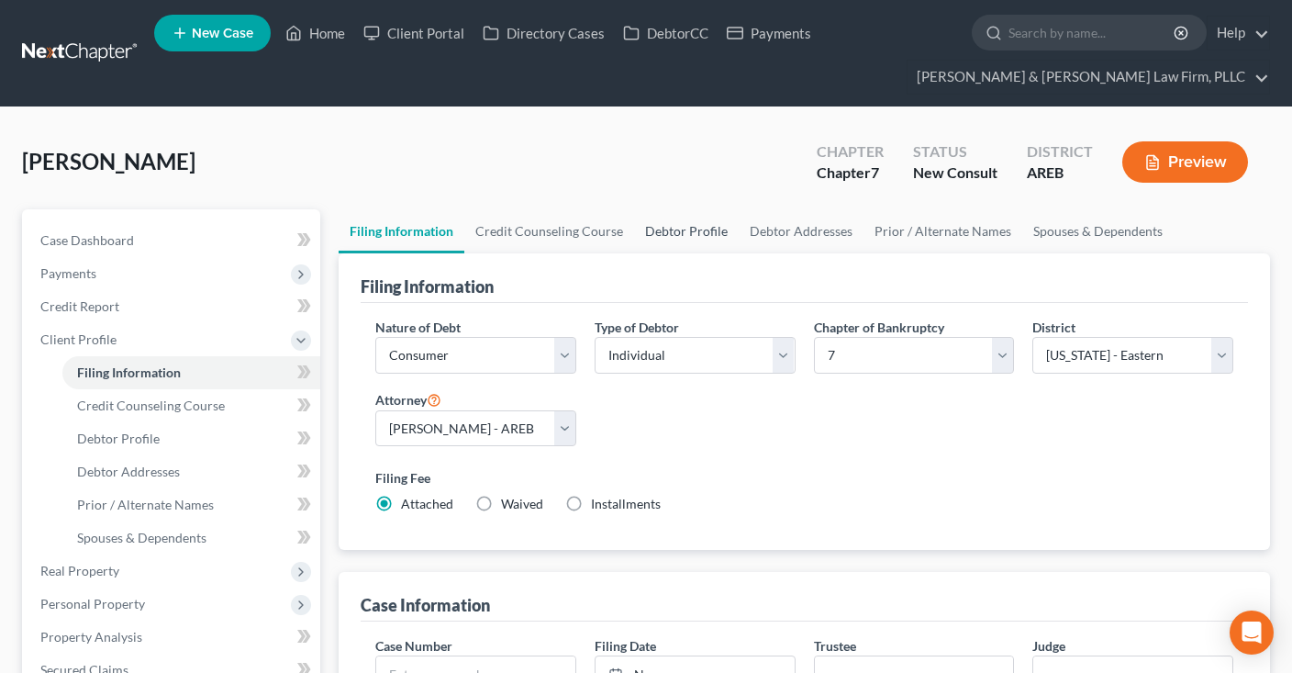
click at [677, 232] on link "Debtor Profile" at bounding box center [686, 231] width 105 height 44
select select "0"
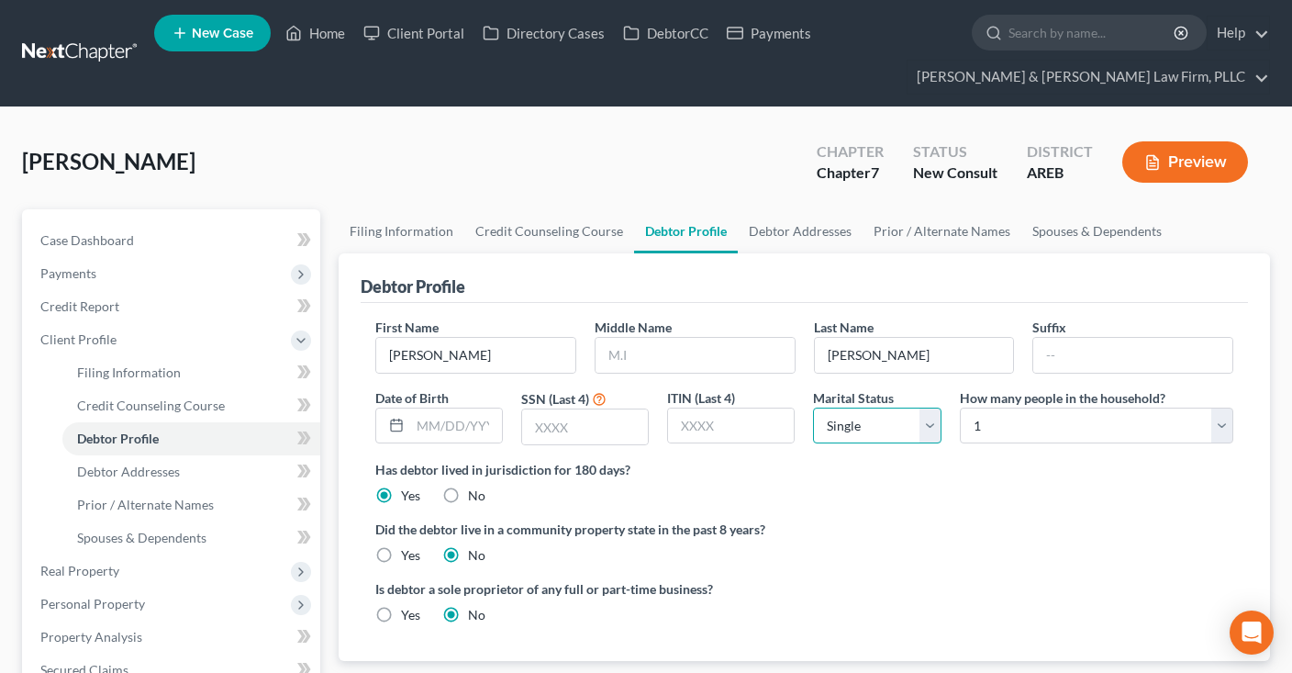
select select "4"
click option "Widowed" at bounding box center [0, 0] width 0 height 0
click at [960, 407] on select "Select 1 2 3 4 5 6 7 8 9 10 11 12 13 14 15 16 17 18 19 20" at bounding box center [1096, 425] width 273 height 37
click at [773, 177] on div "[PERSON_NAME] Upgraded Chapter Chapter 7 Status New Consult District AREB Previ…" at bounding box center [646, 169] width 1248 height 80
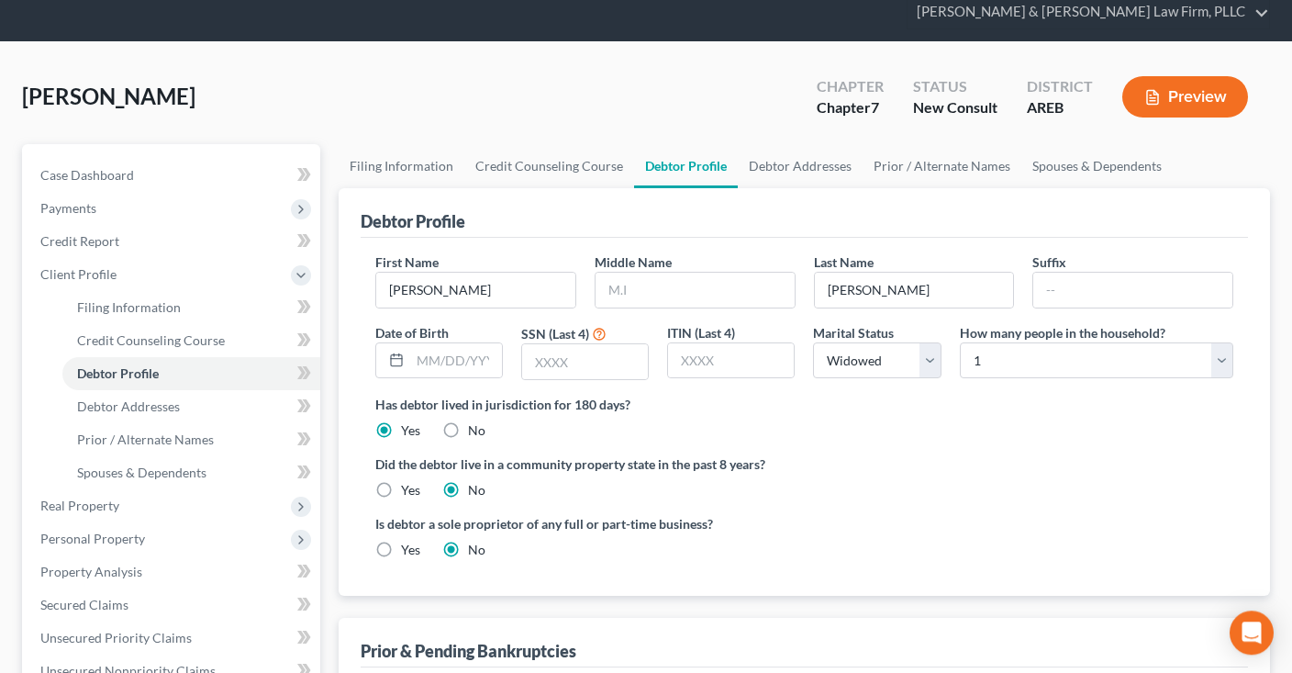
scroll to position [96, 0]
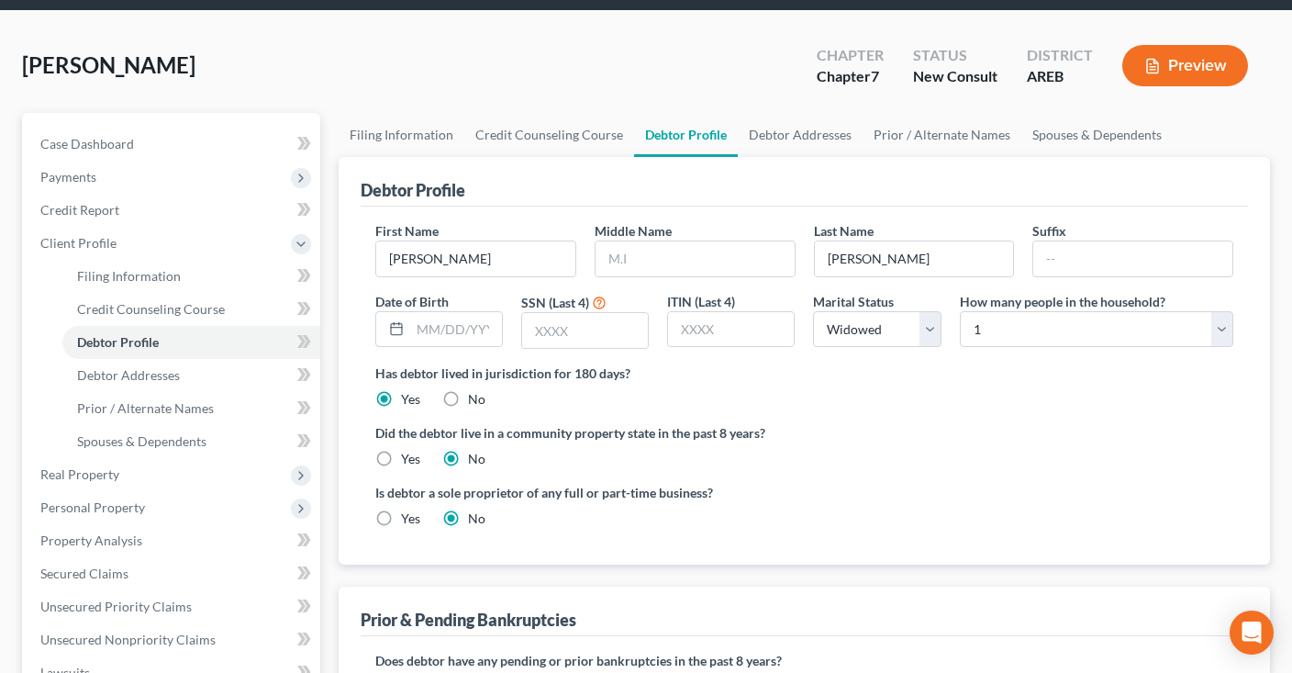
click at [867, 453] on div "Did the debtor live in a community property state in the past 8 years? Yes No" at bounding box center [804, 445] width 858 height 45
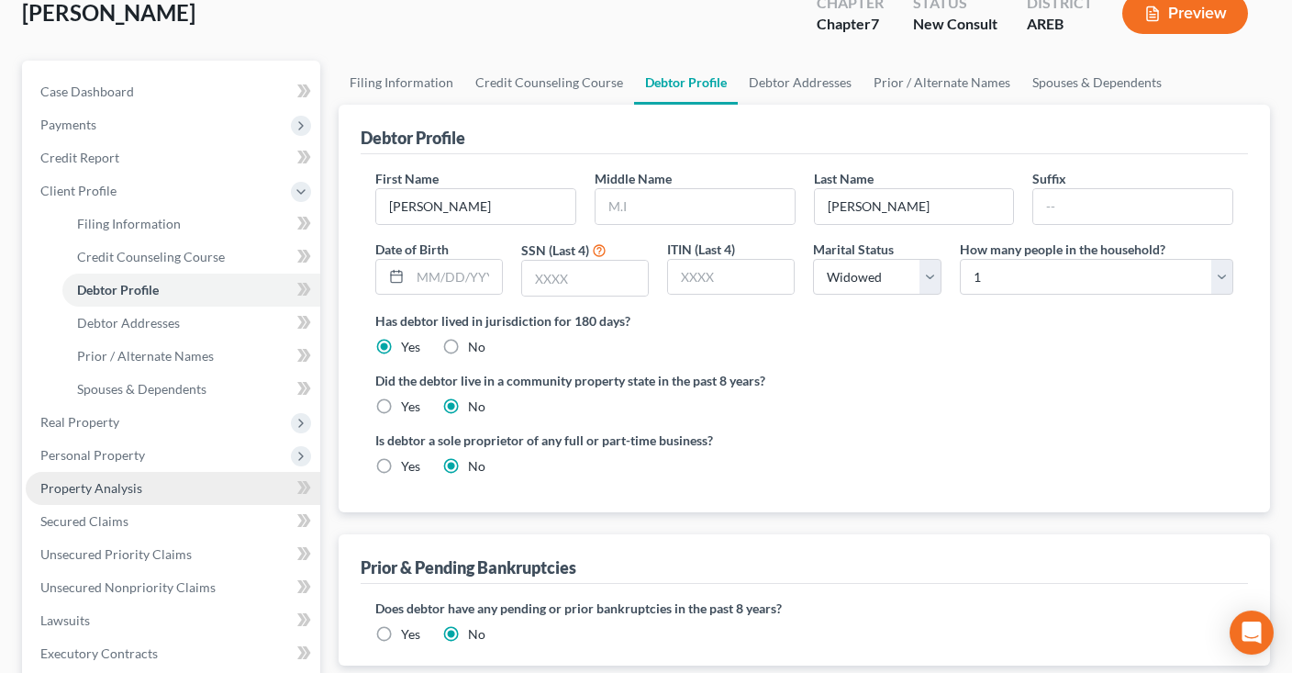
scroll to position [194, 0]
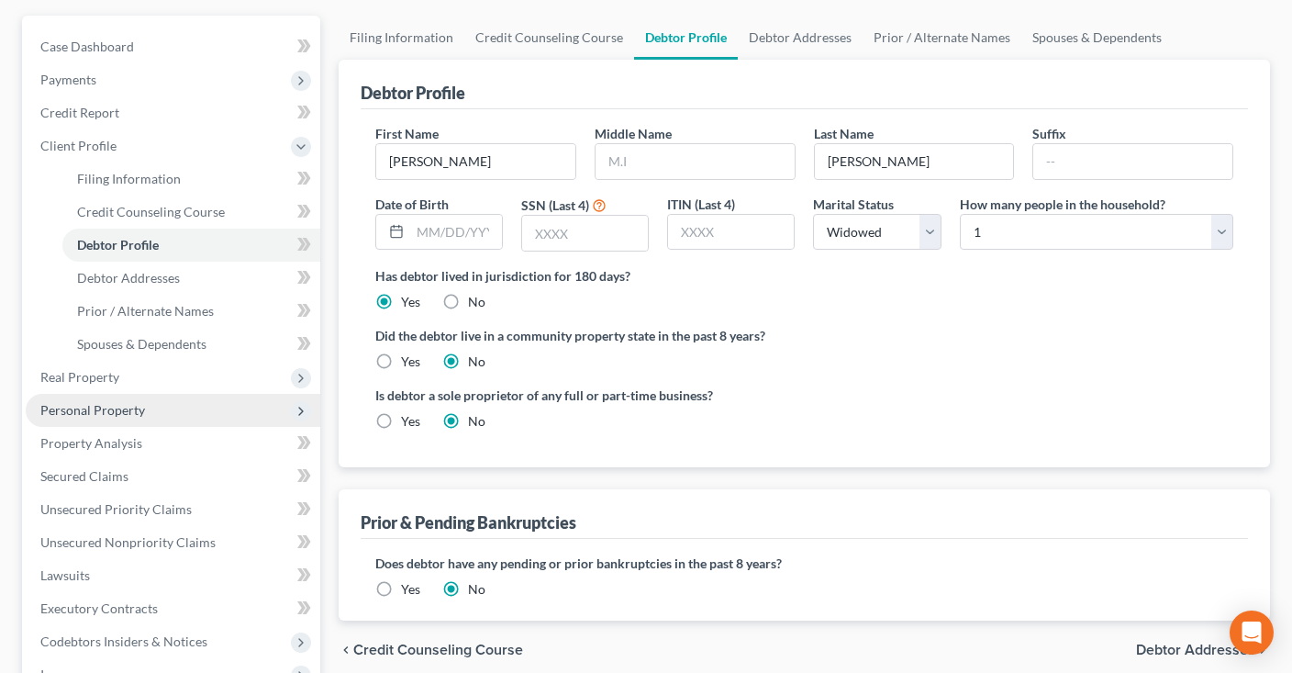
click at [190, 410] on span "Personal Property" at bounding box center [173, 410] width 295 height 33
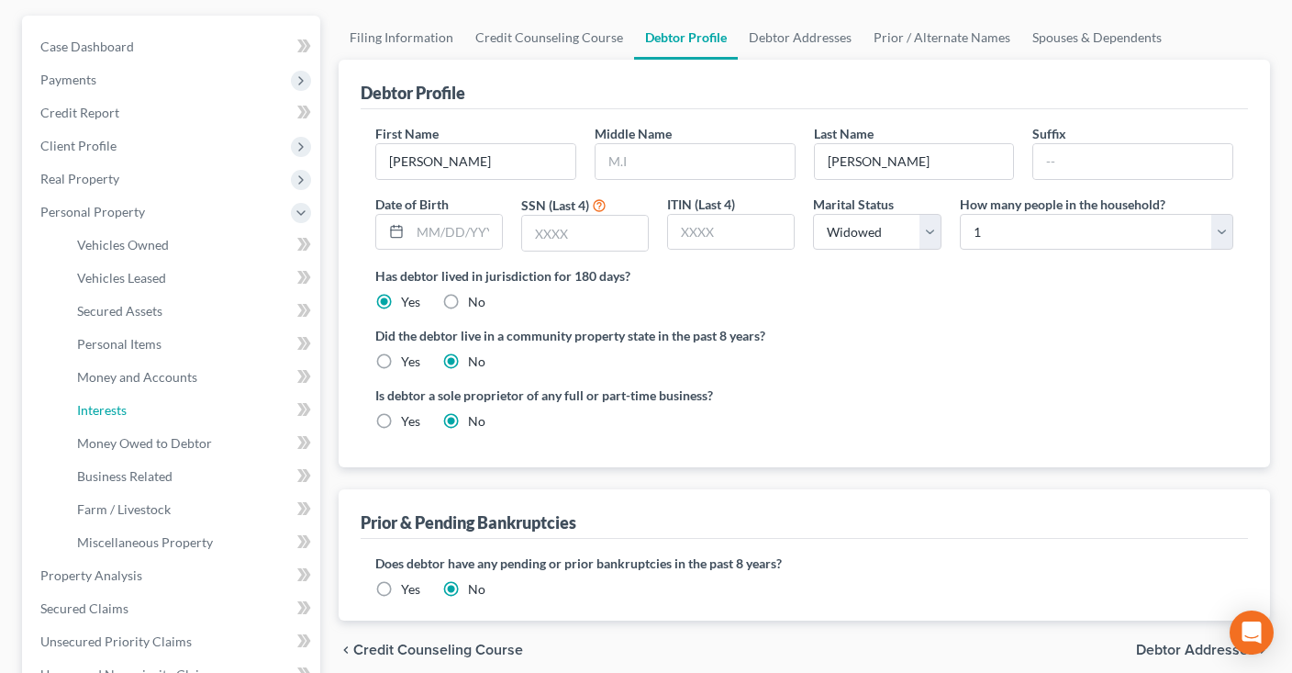
click at [204, 403] on link "Interests" at bounding box center [191, 410] width 258 height 33
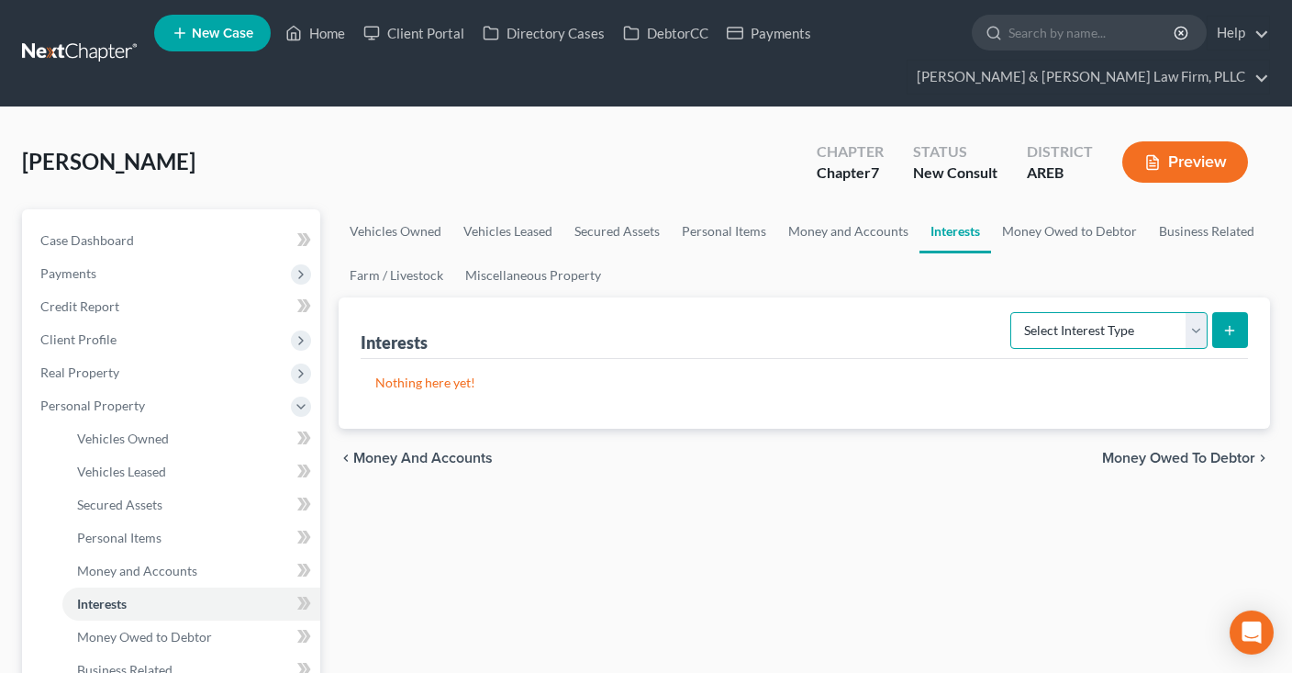
click at [1010, 312] on select "Select Interest Type 401K Annuity Bond Education IRA Government Bond Government…" at bounding box center [1108, 330] width 197 height 37
select select "incorporated_business"
click option "Incorporated Business" at bounding box center [0, 0] width 0 height 0
click at [1219, 337] on button "submit" at bounding box center [1230, 330] width 36 height 36
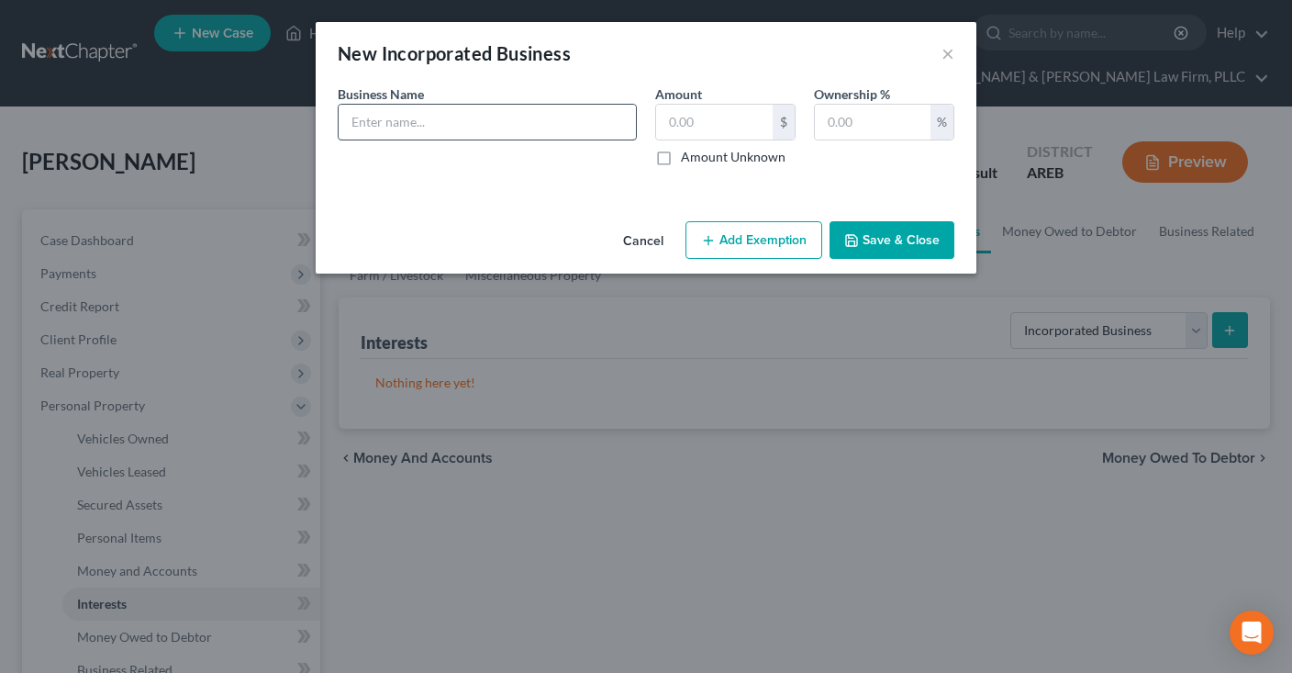
click at [538, 122] on input "text" at bounding box center [487, 122] width 297 height 35
type input "Top of the Rock Consulting"
click at [833, 128] on input "text" at bounding box center [873, 122] width 116 height 35
type input "100"
click at [857, 235] on icon "button" at bounding box center [851, 240] width 11 height 11
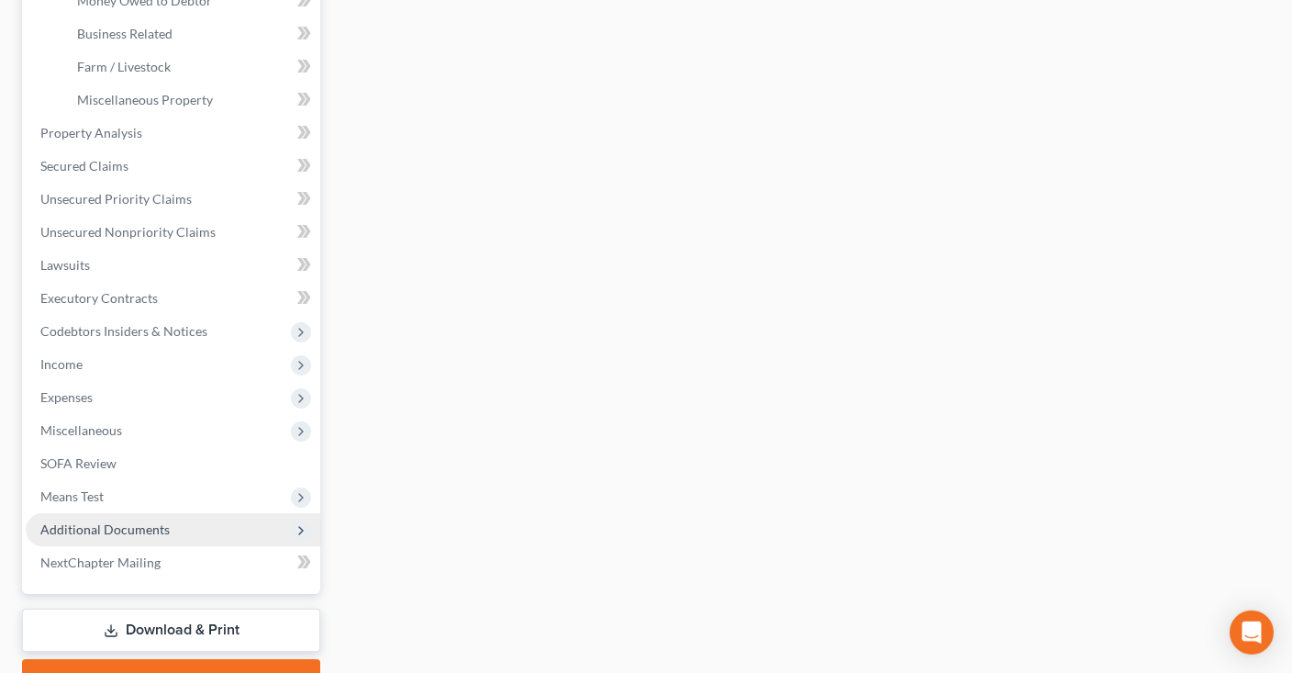
scroll to position [730, 0]
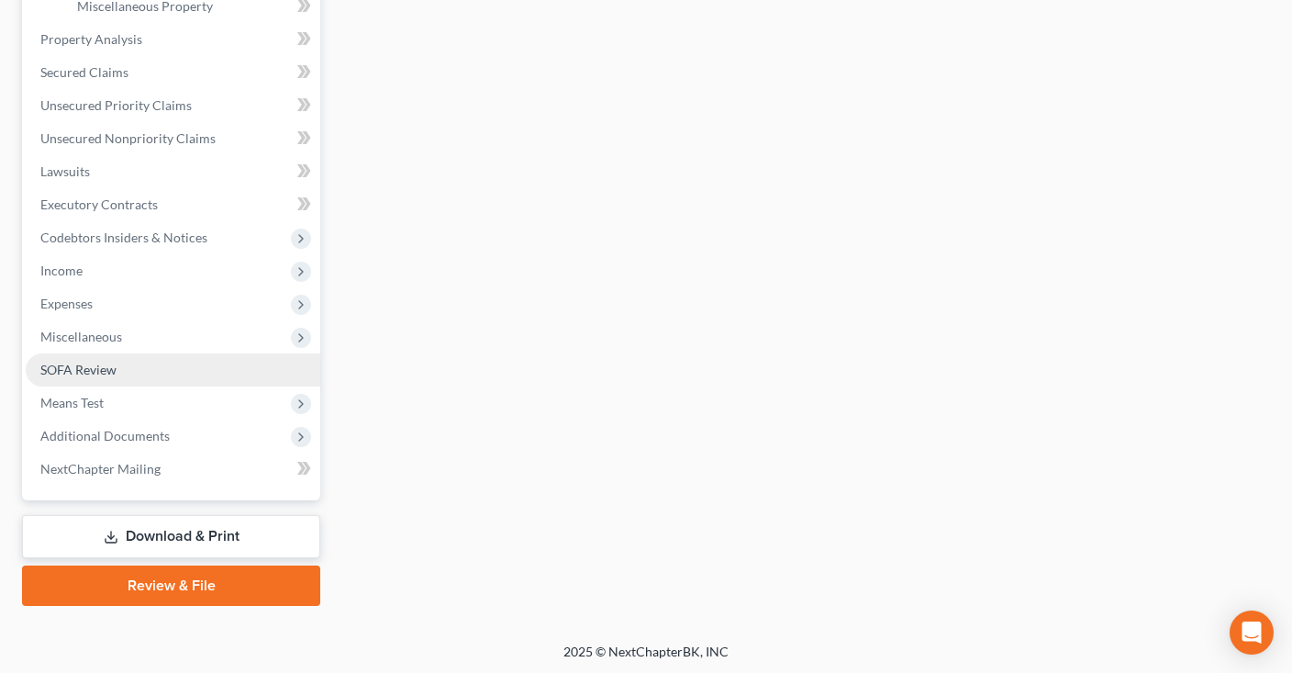
click at [137, 371] on link "SOFA Review" at bounding box center [173, 369] width 295 height 33
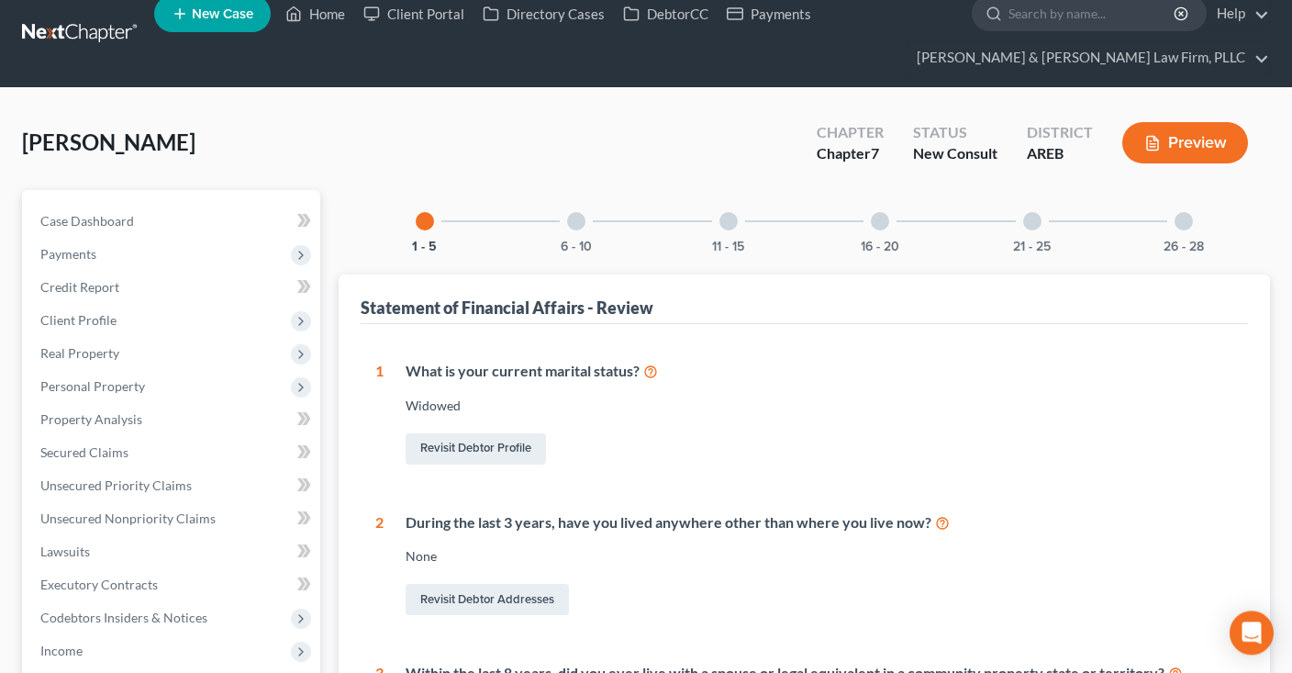
scroll to position [485, 0]
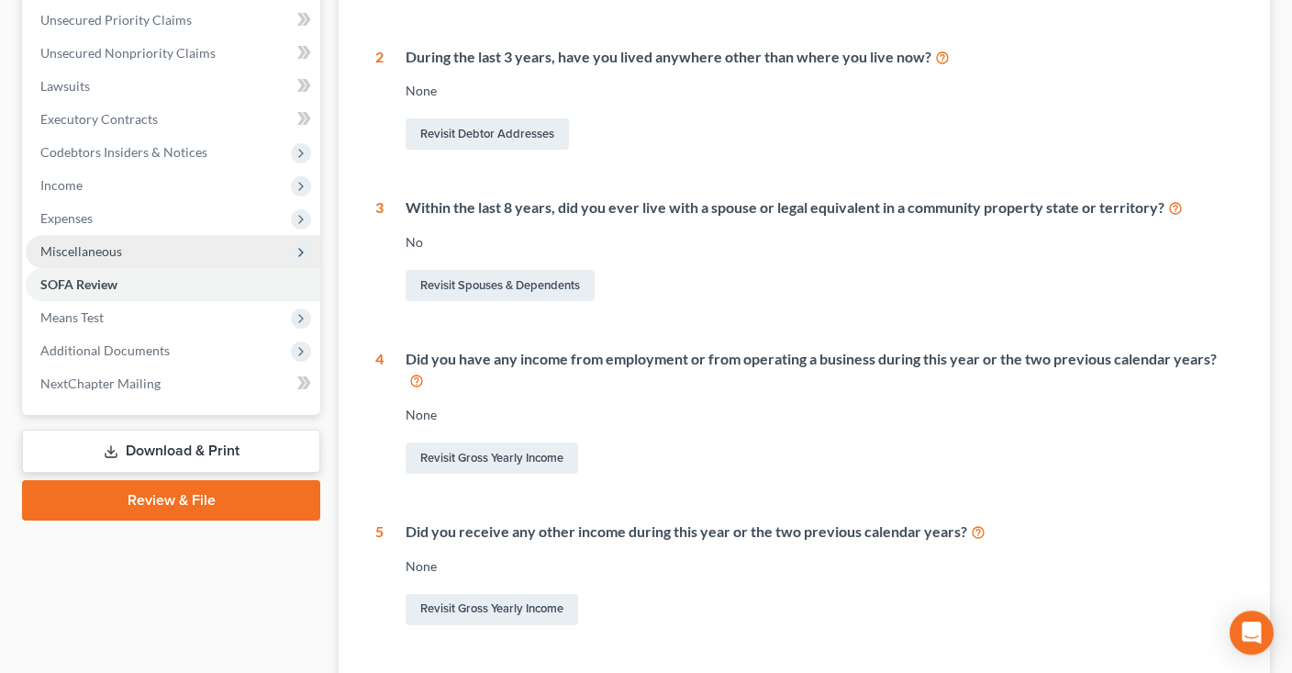
click at [132, 251] on span "Miscellaneous" at bounding box center [173, 251] width 295 height 33
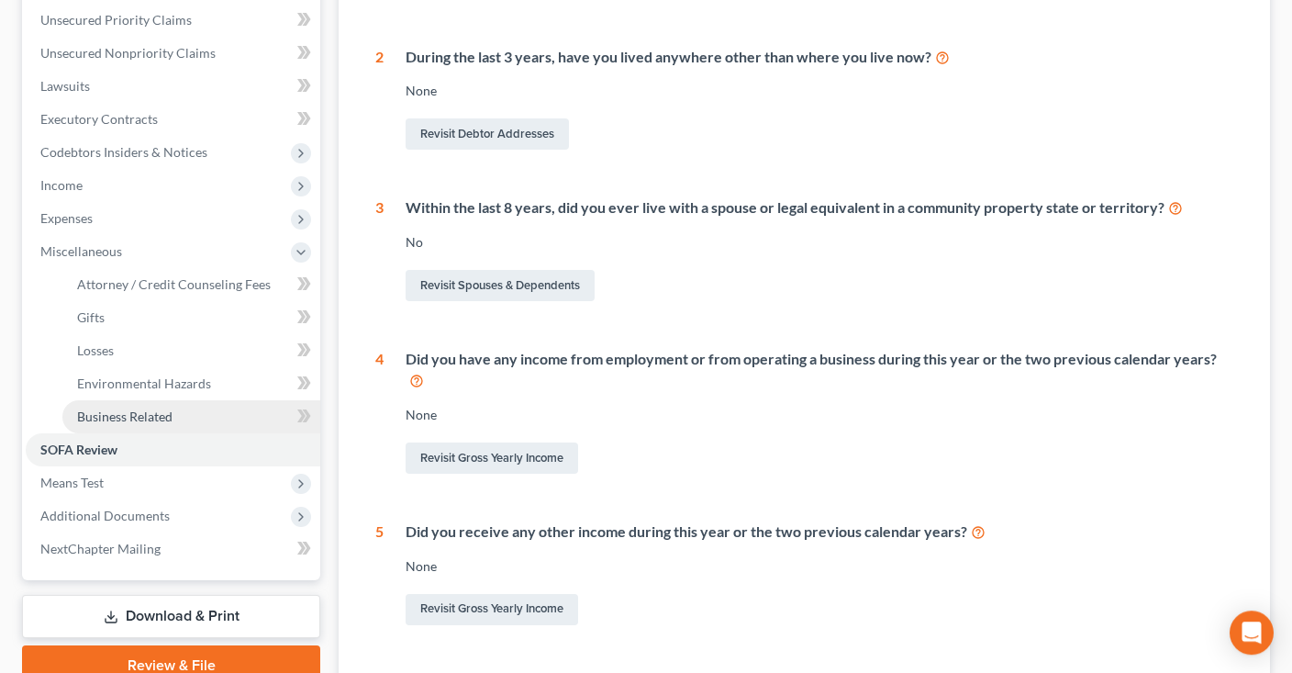
click at [166, 412] on span "Business Related" at bounding box center [124, 416] width 95 height 16
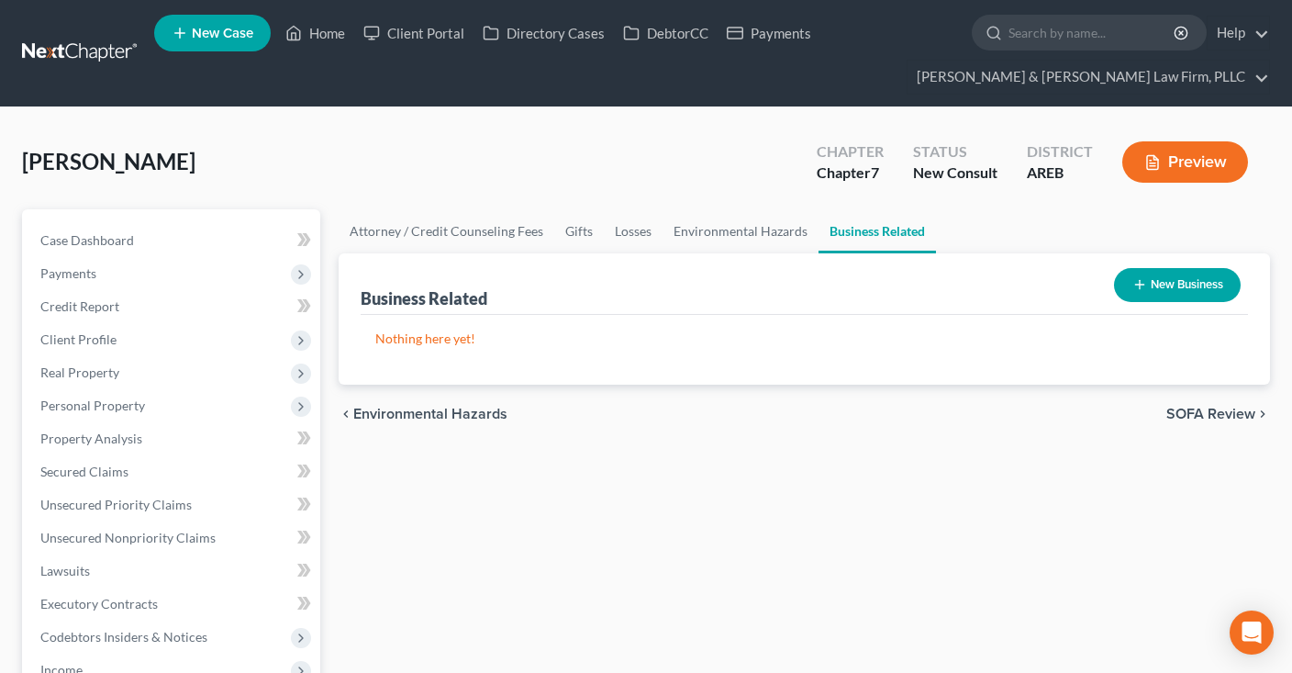
click at [1154, 276] on button "New Business" at bounding box center [1177, 285] width 127 height 34
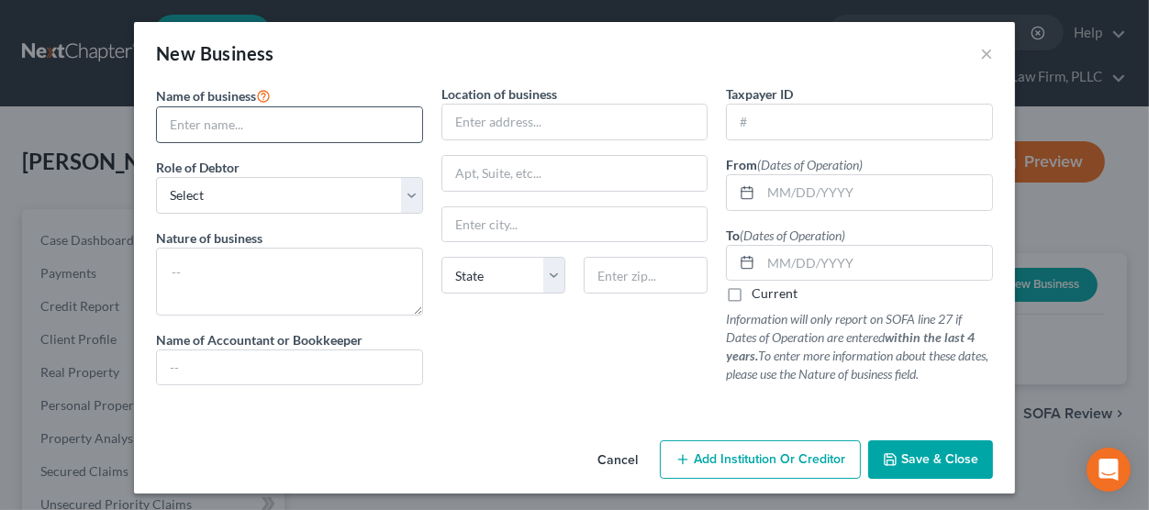
drag, startPoint x: 238, startPoint y: 128, endPoint x: 226, endPoint y: 135, distance: 14.0
click at [238, 127] on input "text" at bounding box center [289, 124] width 265 height 35
type input "Top of the Rock Consulting LLC"
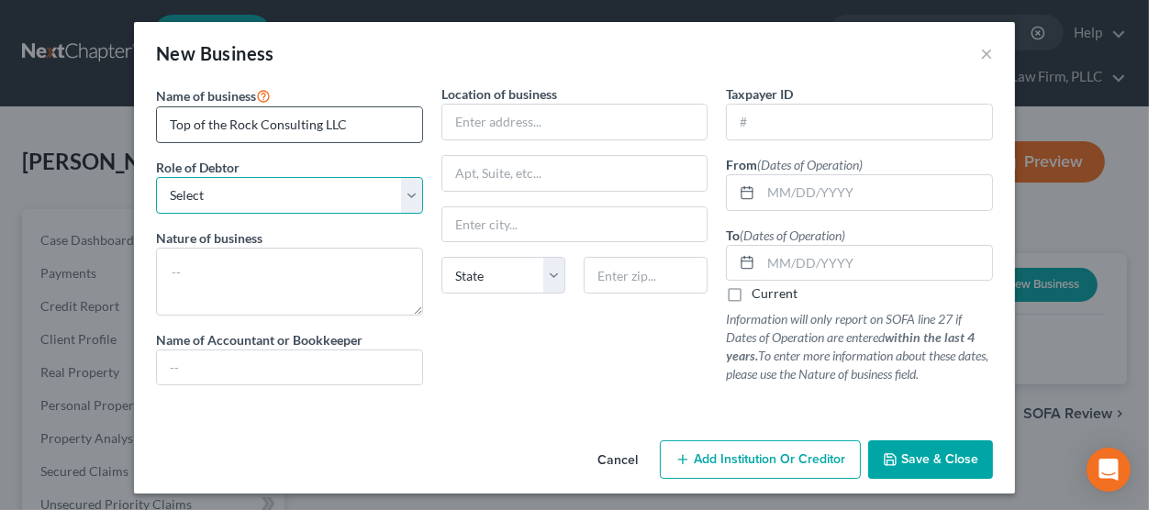
select select "member"
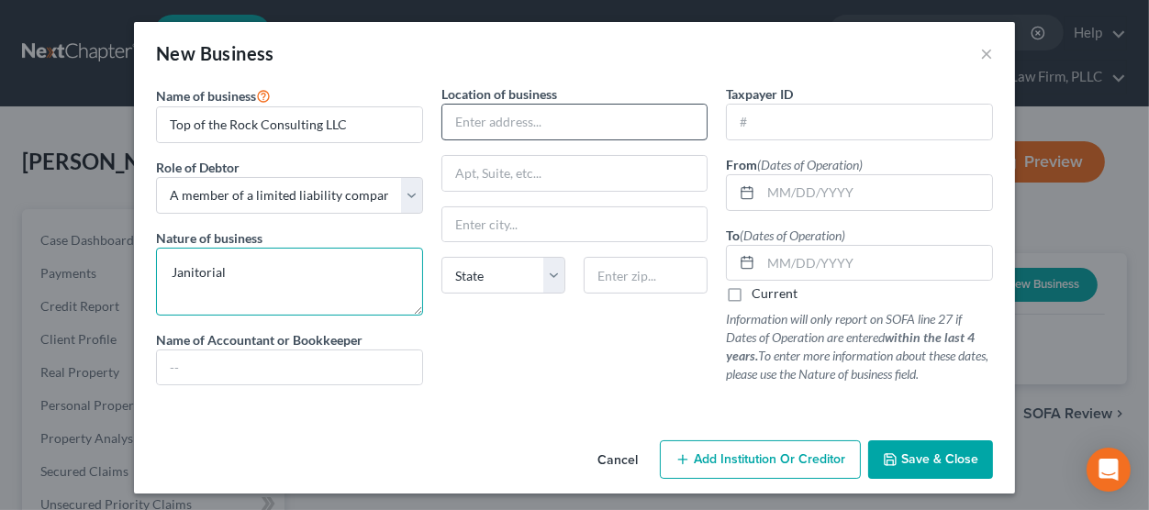
type textarea "Janitorial"
click at [471, 136] on input "text" at bounding box center [574, 122] width 265 height 35
click at [582, 124] on input "text" at bounding box center [574, 122] width 265 height 35
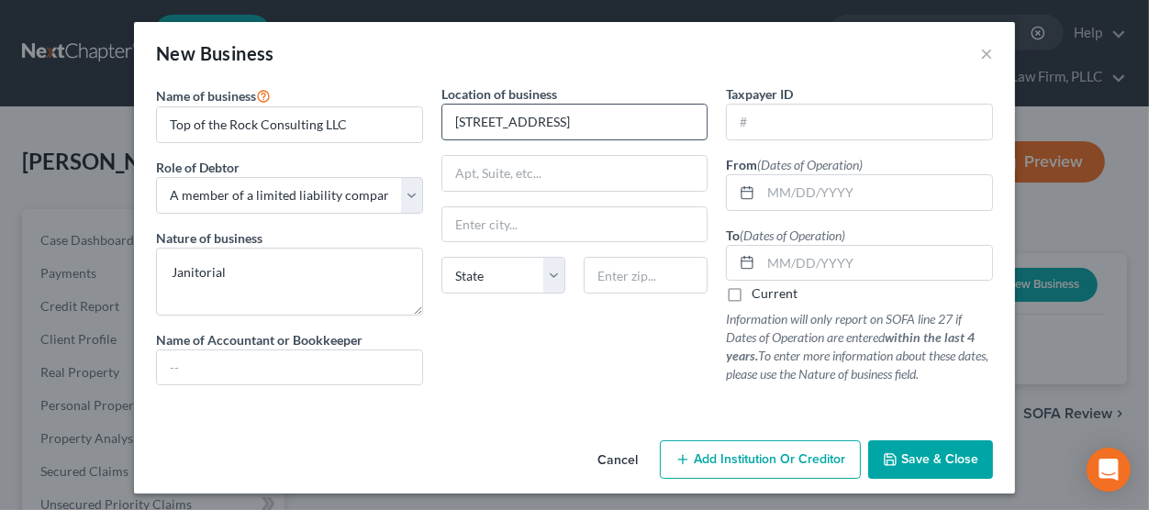
type input "[STREET_ADDRESS]"
type input "72653"
type input "Mountain Home"
select select "2"
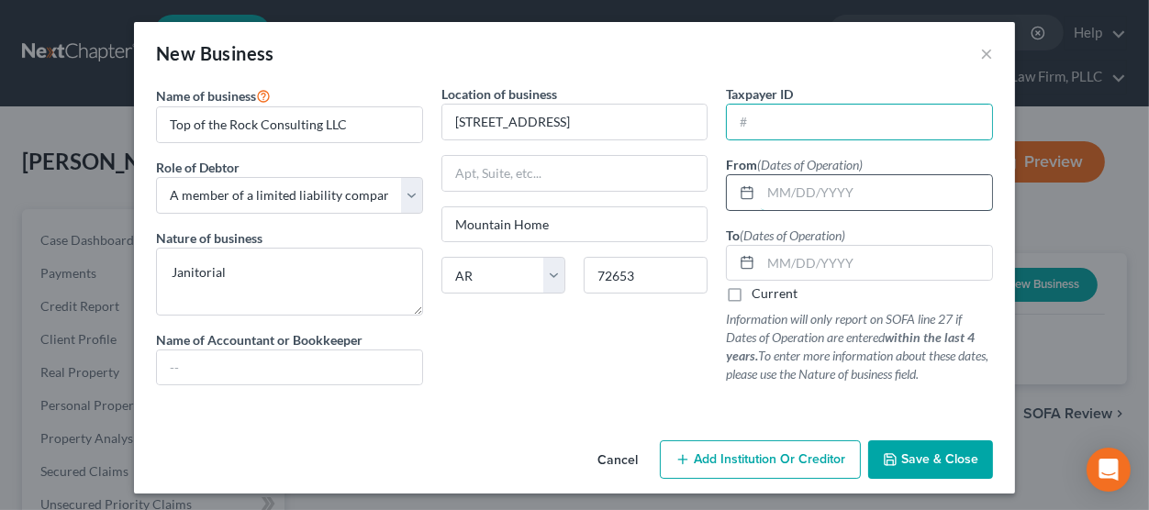
click at [803, 205] on input "text" at bounding box center [876, 192] width 231 height 35
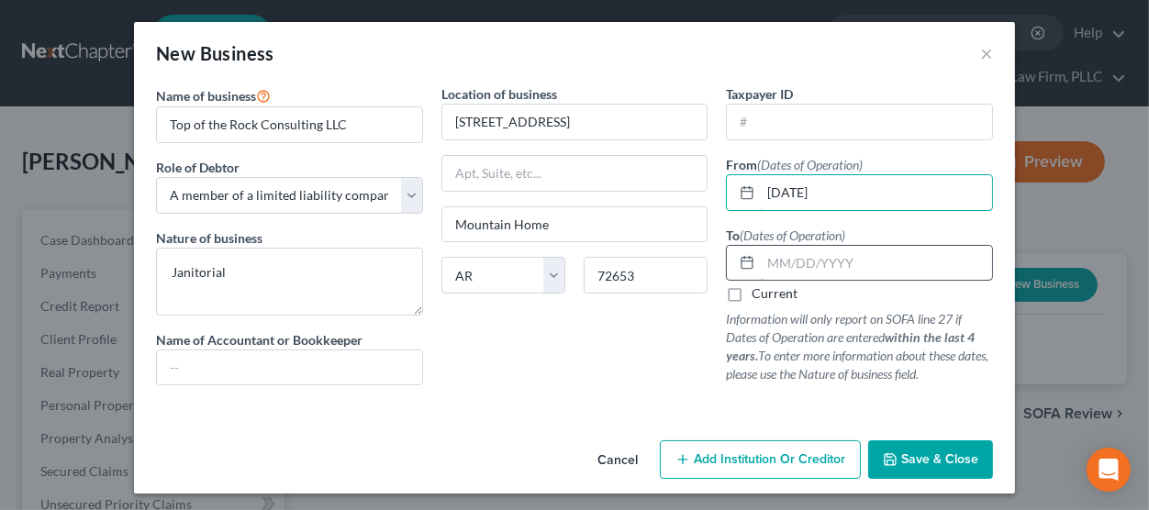
type input "[DATE]"
click at [833, 254] on input "text" at bounding box center [876, 263] width 231 height 35
type input "1"
type input "[DATE]"
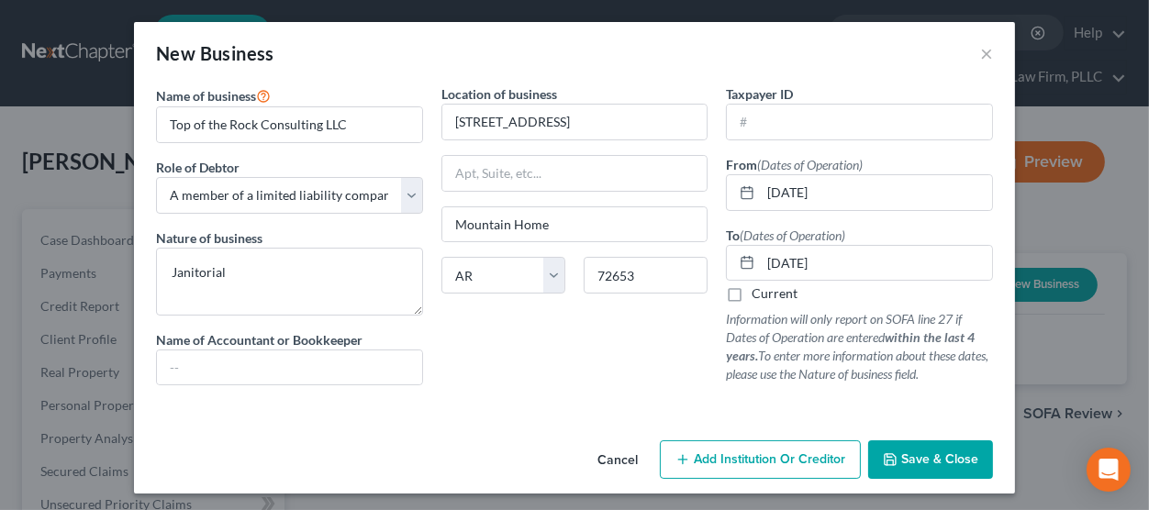
click at [914, 461] on span "Save & Close" at bounding box center [939, 460] width 77 height 16
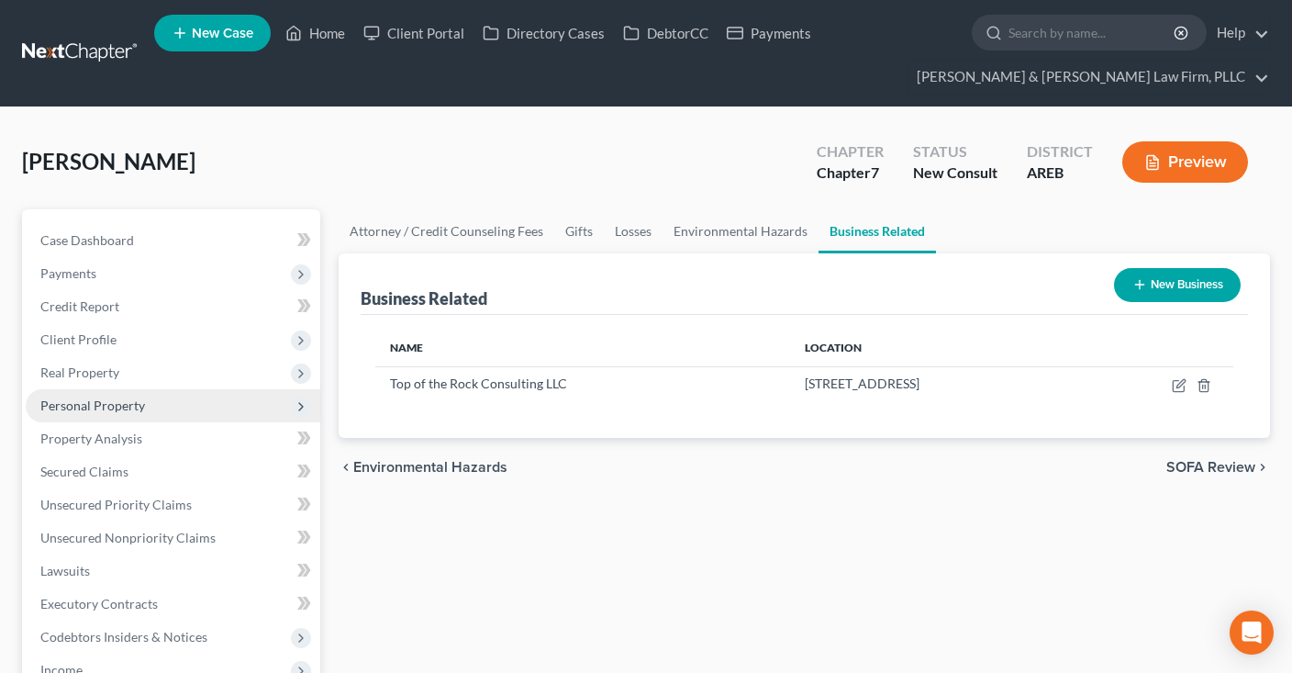
click at [203, 410] on span "Personal Property" at bounding box center [173, 405] width 295 height 33
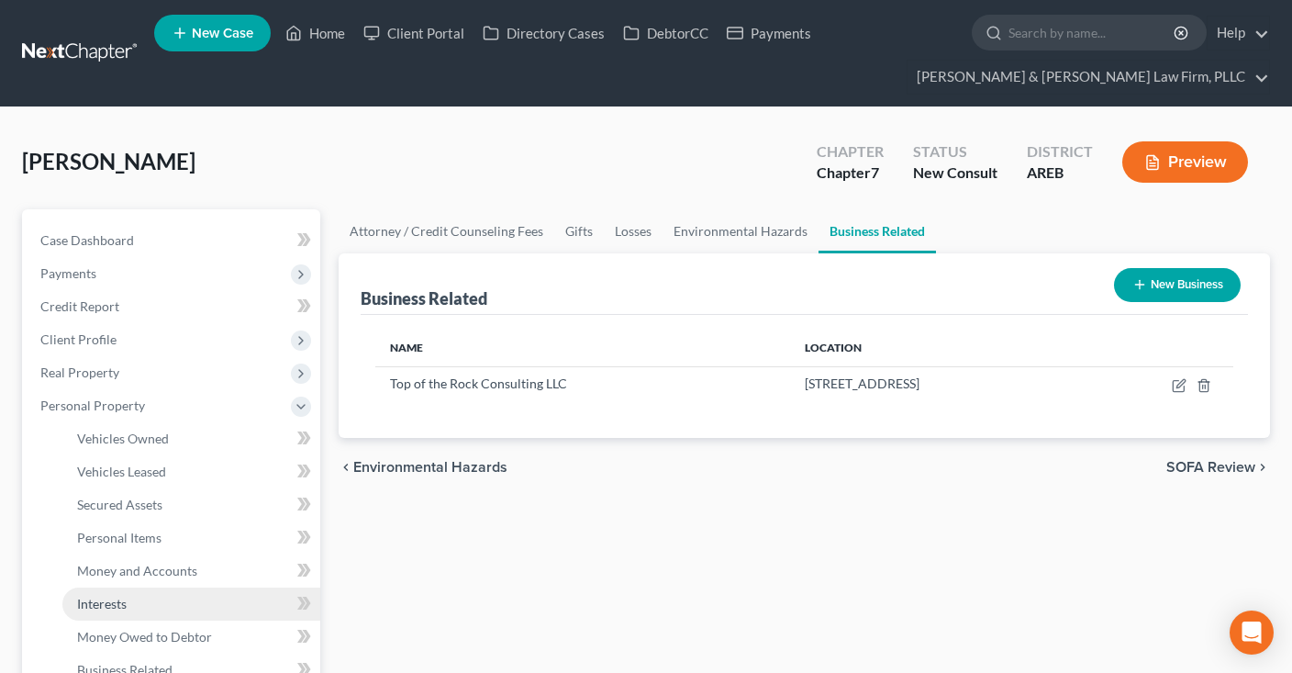
click at [187, 603] on link "Interests" at bounding box center [191, 603] width 258 height 33
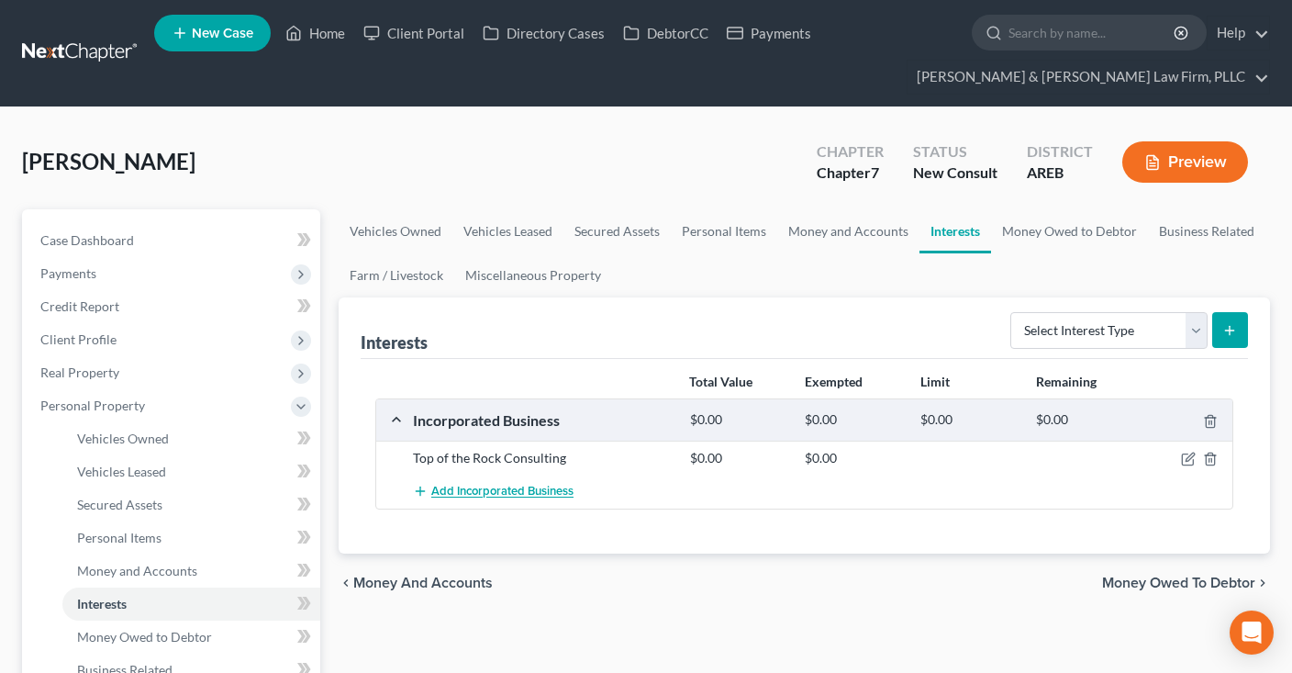
click at [519, 494] on span "Add Incorporated Business" at bounding box center [502, 492] width 142 height 15
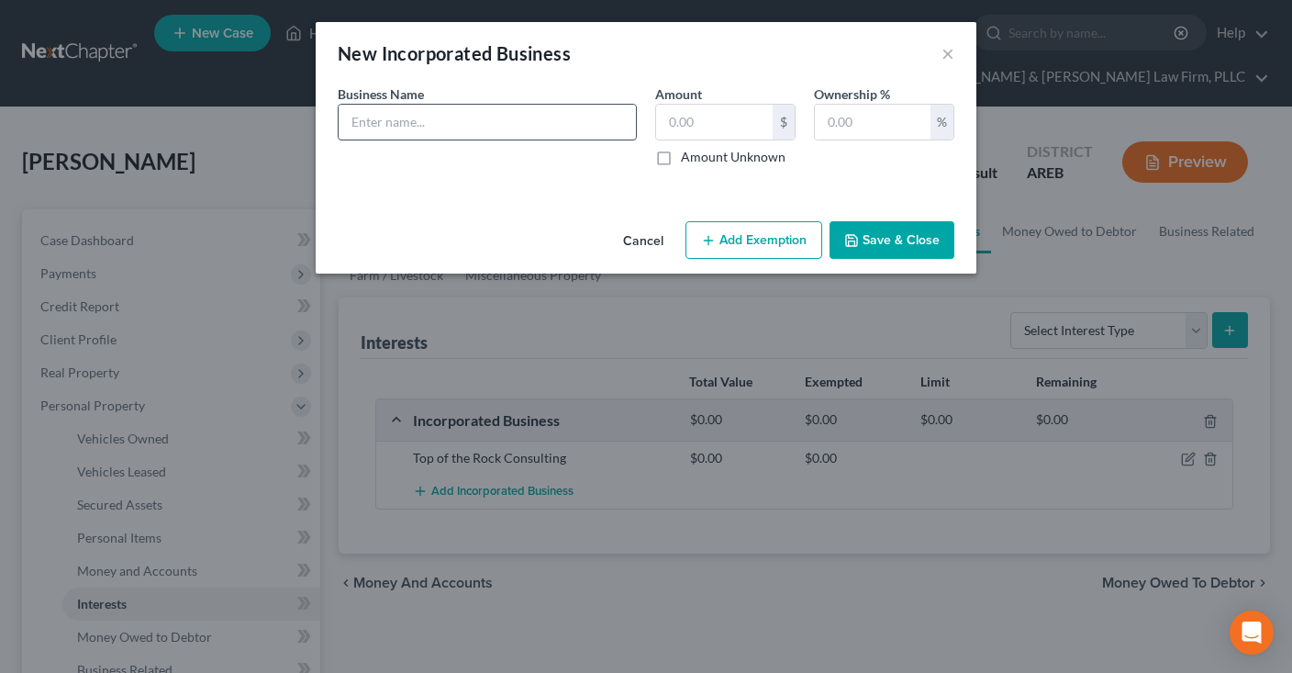
drag, startPoint x: 498, startPoint y: 123, endPoint x: 494, endPoint y: 132, distance: 10.3
click at [497, 124] on input "text" at bounding box center [487, 122] width 297 height 35
type input "Top of the Rock Logistics LLC"
click at [878, 135] on input "text" at bounding box center [873, 122] width 116 height 35
type input "100"
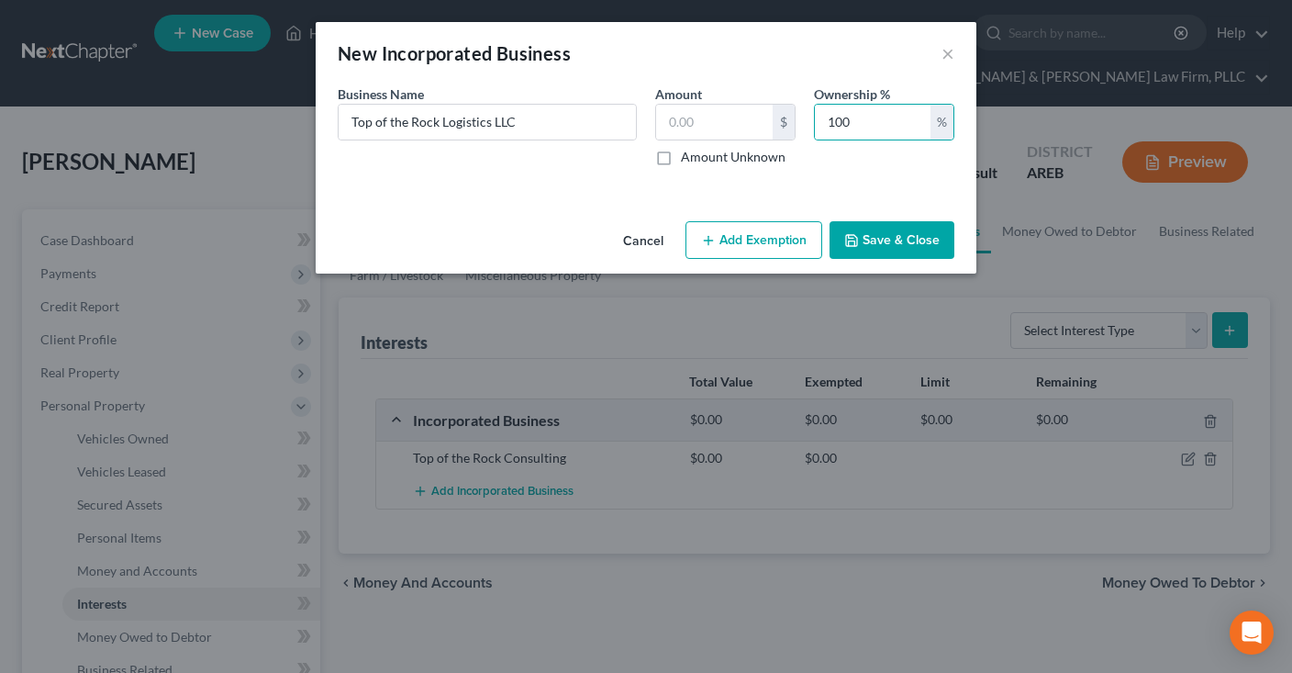
click at [945, 225] on button "Save & Close" at bounding box center [892, 240] width 125 height 39
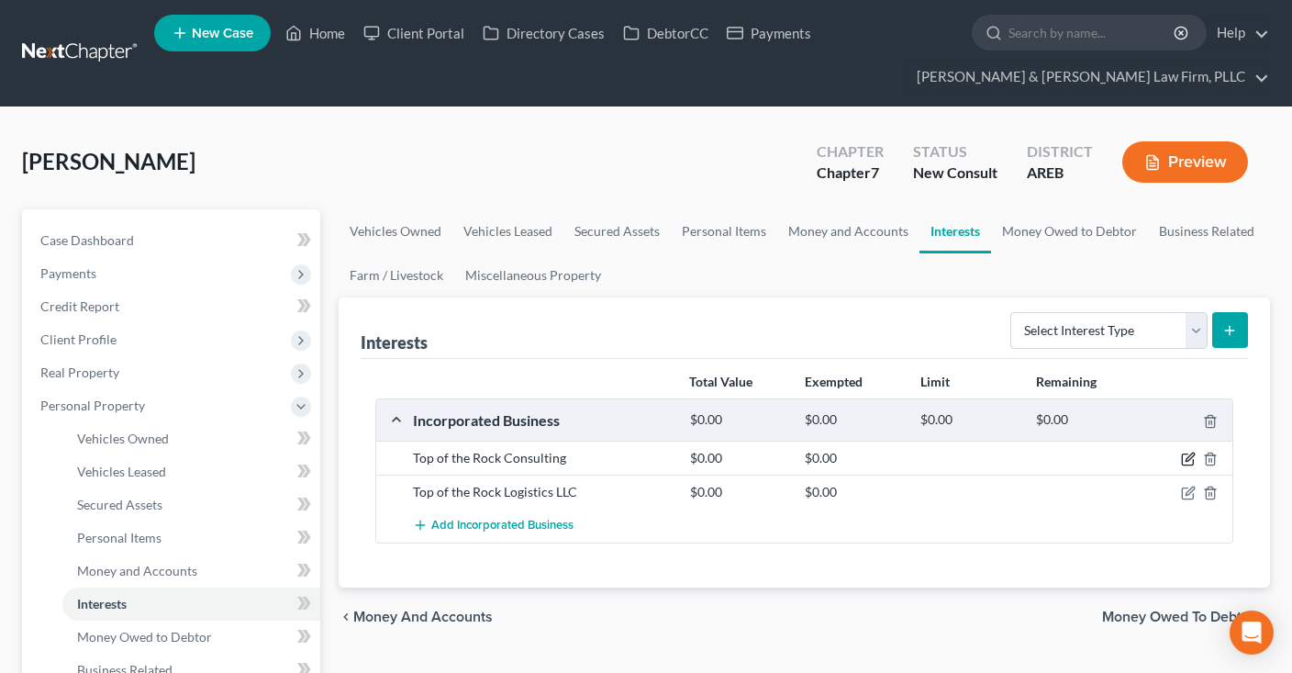
click at [1190, 459] on icon "button" at bounding box center [1188, 459] width 15 height 15
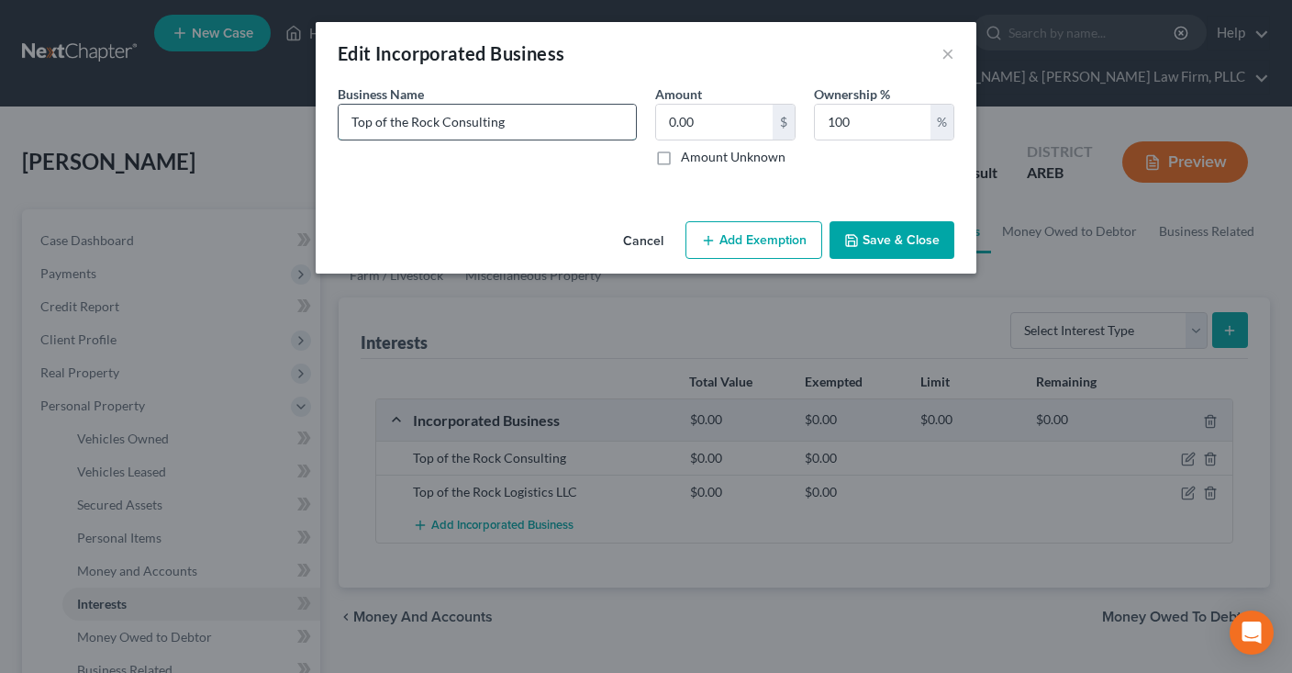
click at [629, 109] on input "Top of the Rock Consulting" at bounding box center [487, 122] width 297 height 35
type input "Top of the Rock Consulting LLC"
click at [871, 233] on button "Save & Close" at bounding box center [892, 240] width 125 height 39
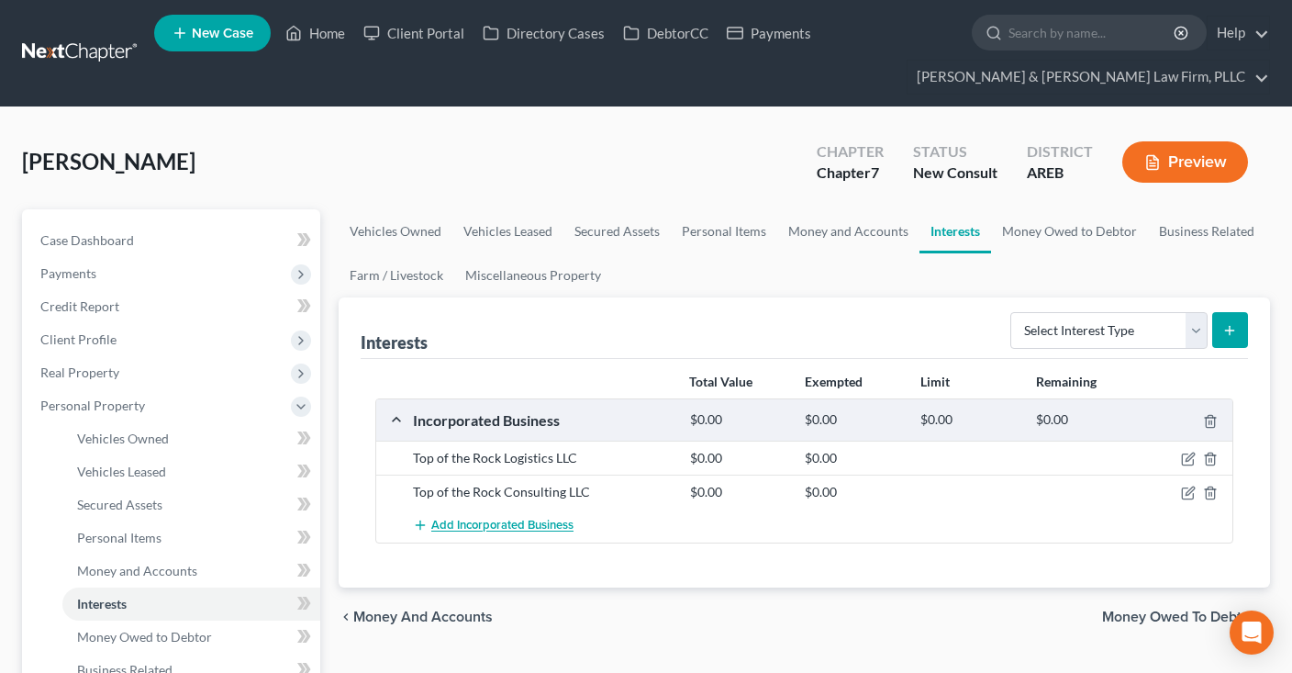
click at [554, 519] on span "Add Incorporated Business" at bounding box center [502, 526] width 142 height 15
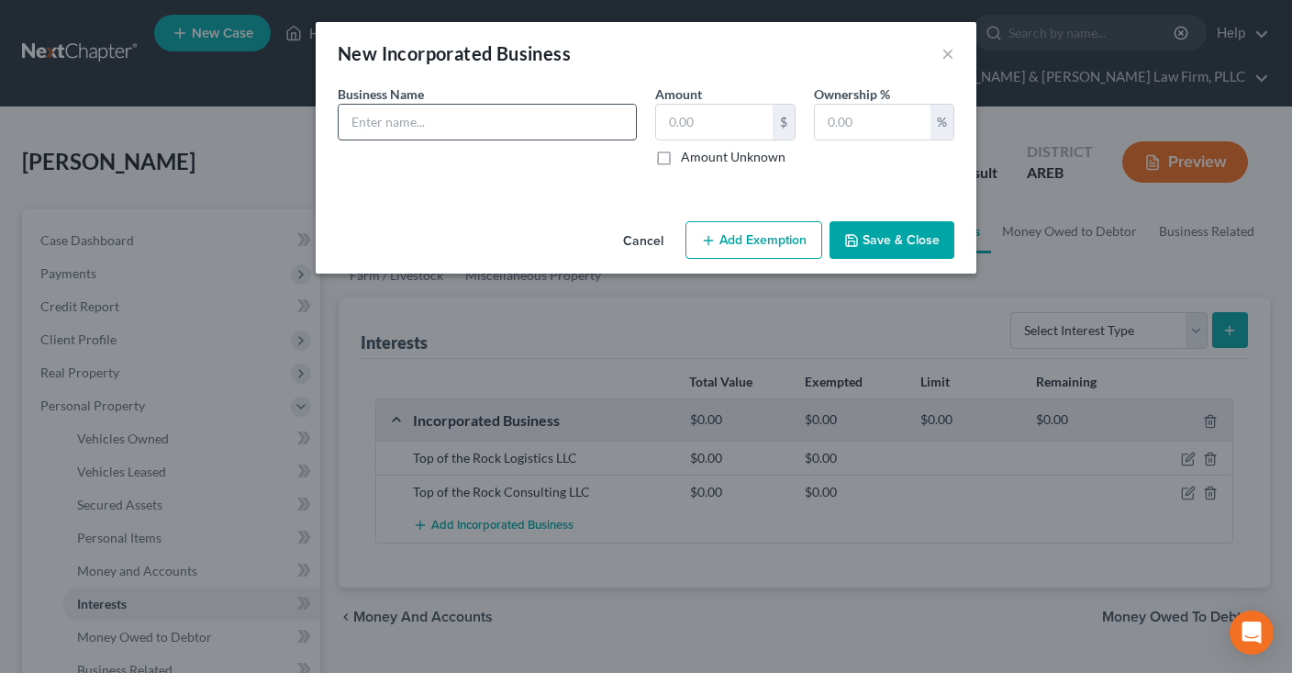
drag, startPoint x: 428, startPoint y: 140, endPoint x: 430, endPoint y: 128, distance: 13.1
click at [429, 134] on div "Business Name *" at bounding box center [488, 125] width 318 height 82
click at [430, 128] on input "text" at bounding box center [487, 122] width 297 height 35
type input "Top of the Rock Enterprises LLC"
click at [891, 241] on button "Save & Close" at bounding box center [892, 240] width 125 height 39
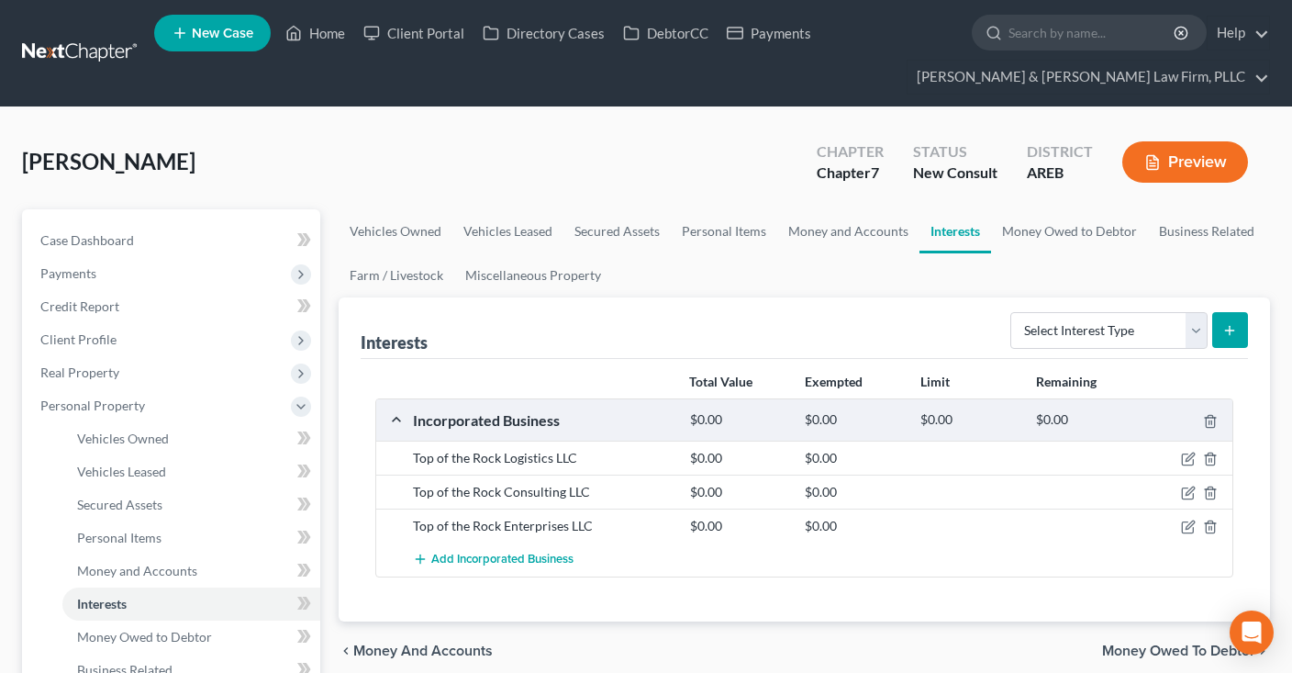
click at [612, 139] on div "[PERSON_NAME] Upgraded Chapter Chapter 7 Status New Consult District AREB Previ…" at bounding box center [646, 169] width 1248 height 80
click at [562, 173] on div "[PERSON_NAME] Upgraded Chapter Chapter 7 Status New Consult District AREB Previ…" at bounding box center [646, 169] width 1248 height 80
